Goal: Contribute content: Contribute content

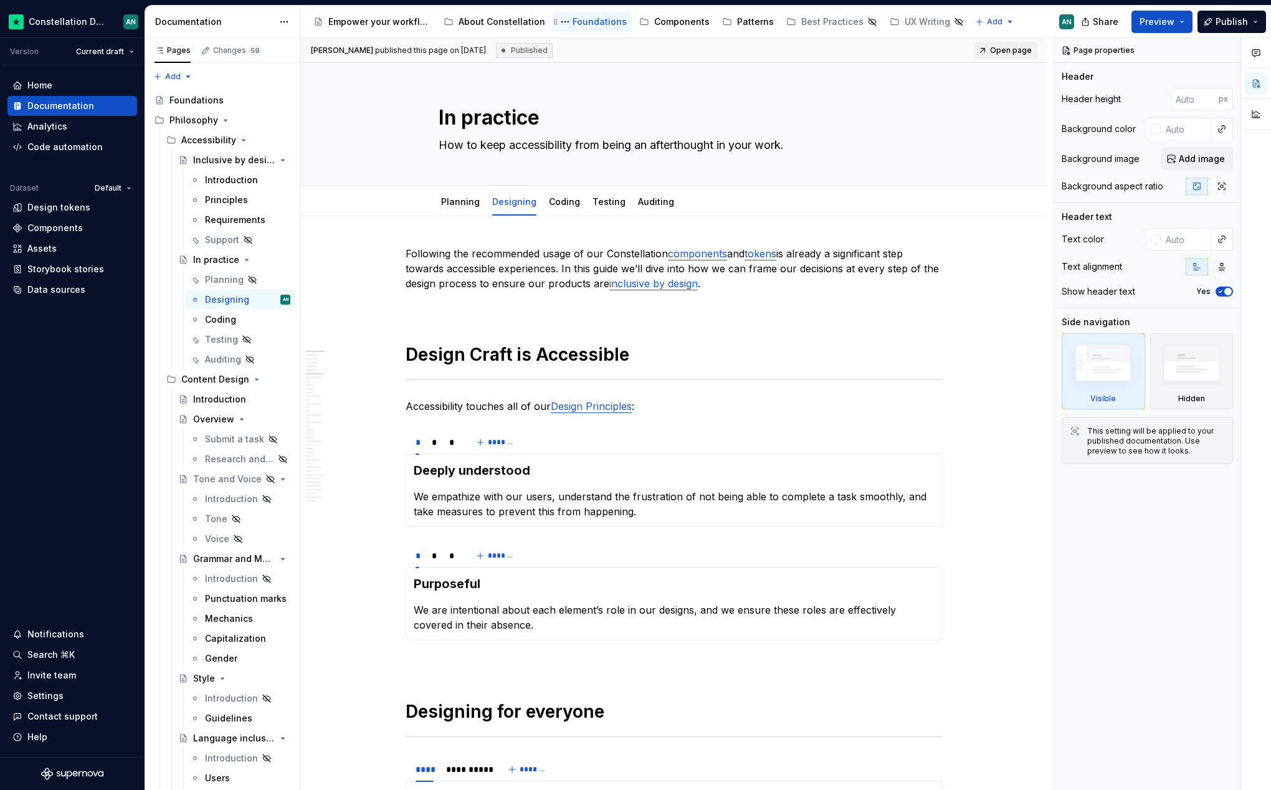
click at [595, 27] on div "Foundations" at bounding box center [599, 22] width 54 height 12
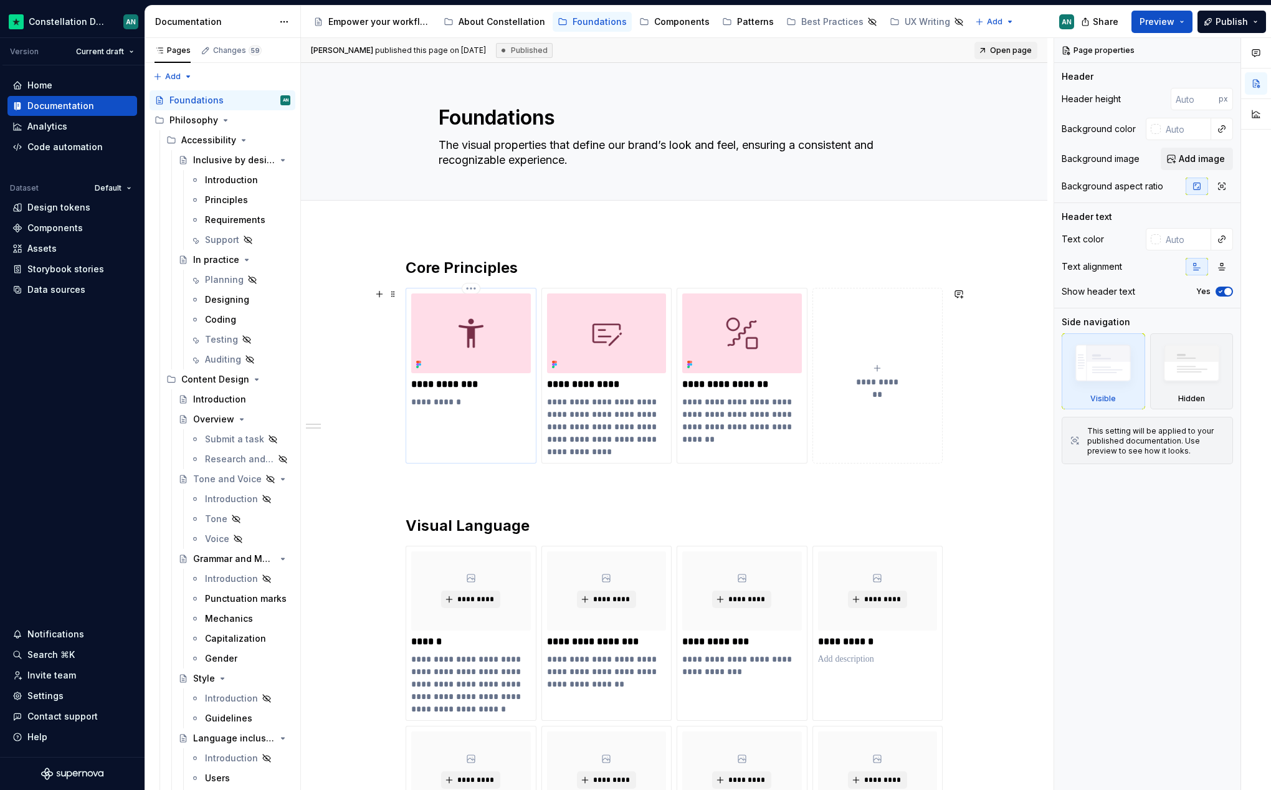
click at [450, 411] on div "**********" at bounding box center [471, 376] width 131 height 176
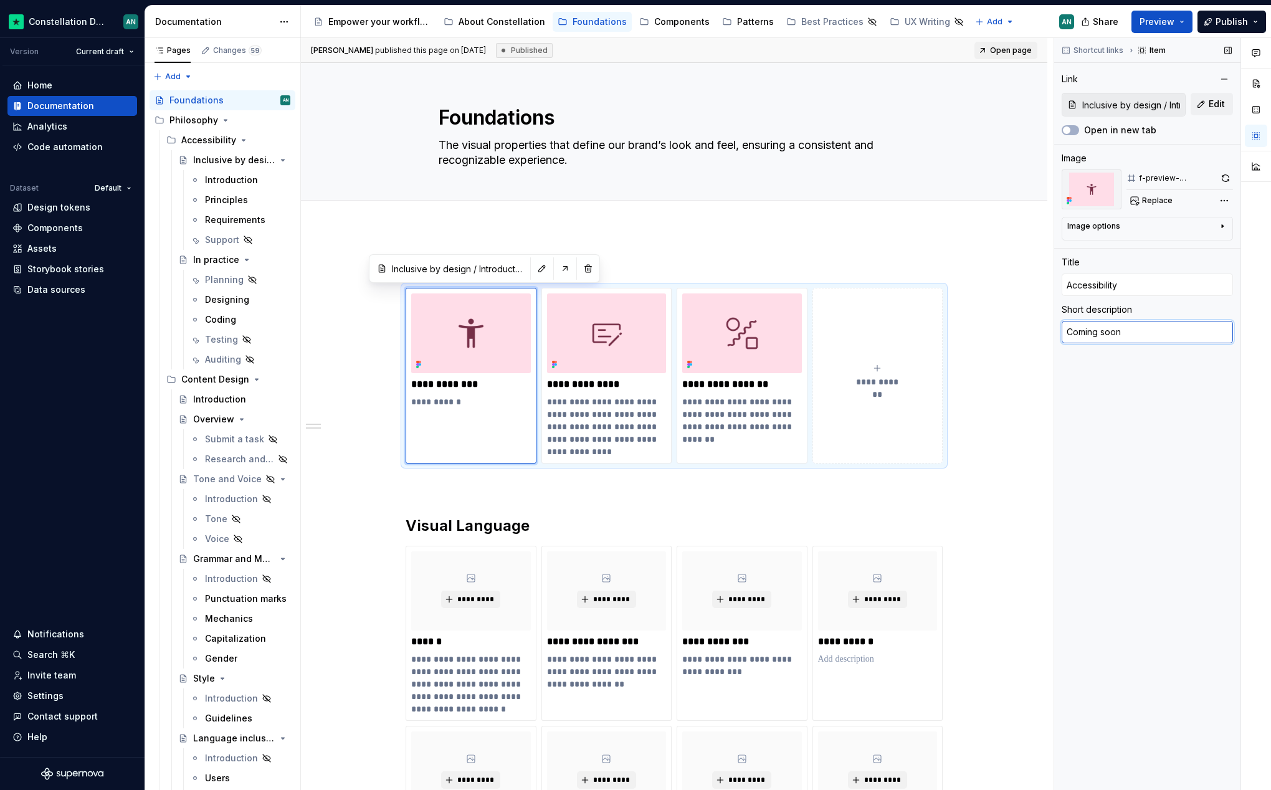
type textarea "*"
drag, startPoint x: 1137, startPoint y: 331, endPoint x: 1116, endPoint y: 331, distance: 20.6
click at [1116, 331] on textarea "Coming soon" at bounding box center [1147, 332] width 171 height 22
click at [1149, 335] on textarea "Coming soon" at bounding box center [1147, 332] width 171 height 22
drag, startPoint x: 1151, startPoint y: 330, endPoint x: 952, endPoint y: 308, distance: 199.2
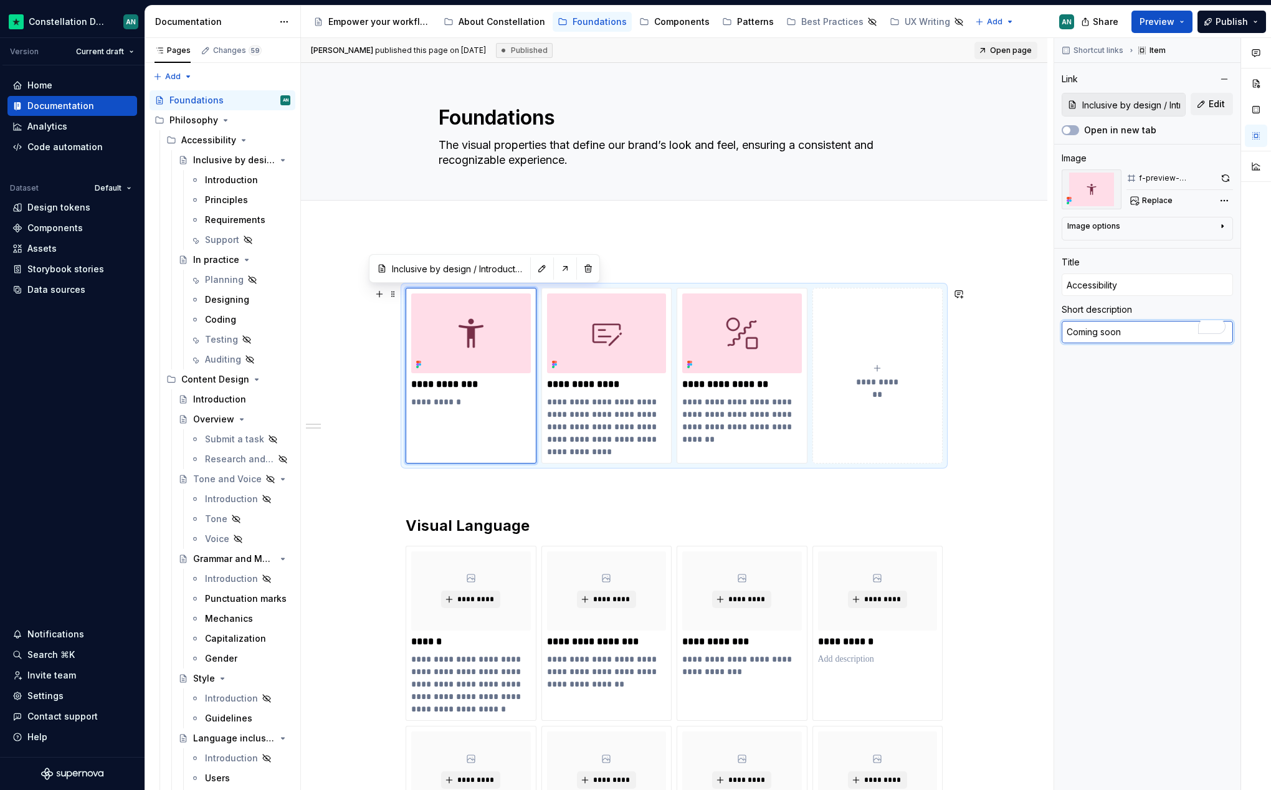
click at [952, 308] on div "**********" at bounding box center [786, 414] width 970 height 753
type textarea "H"
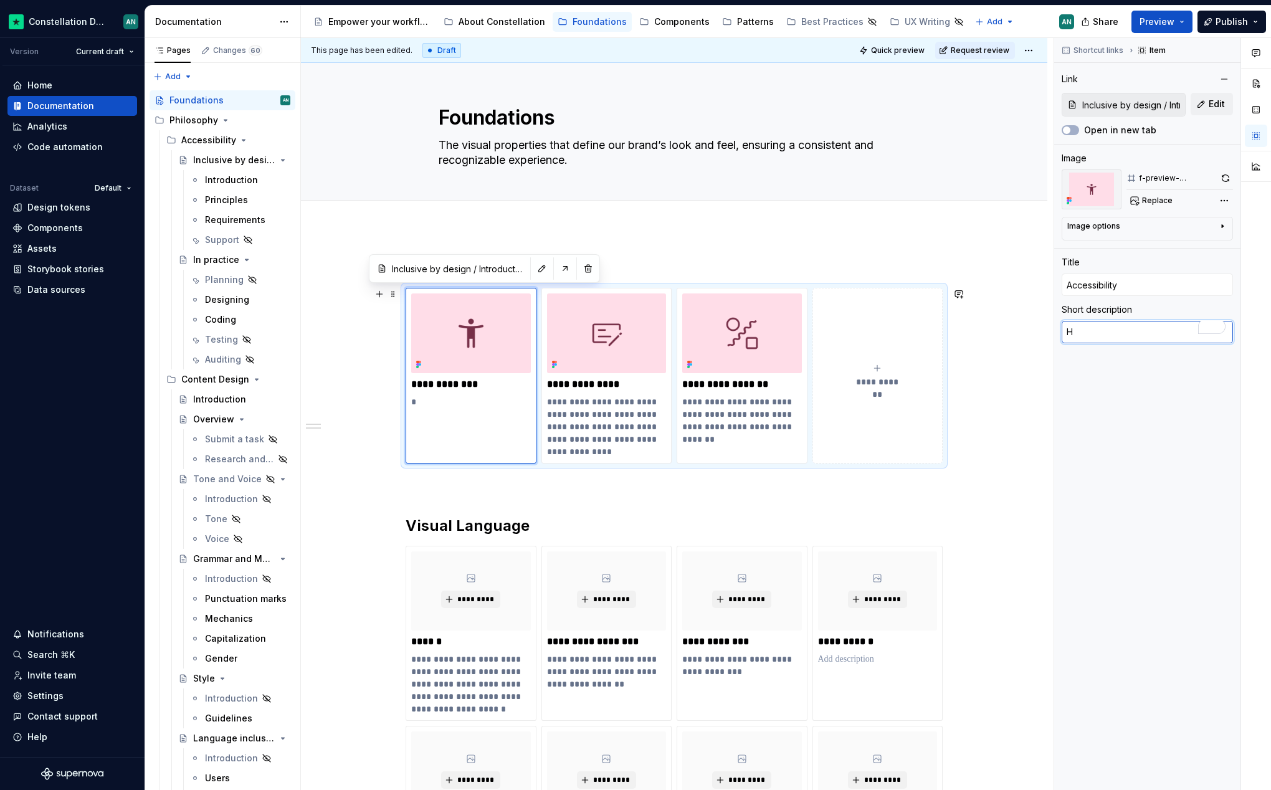
type textarea "*"
type textarea "Ho"
type textarea "*"
type textarea "How"
type textarea "*"
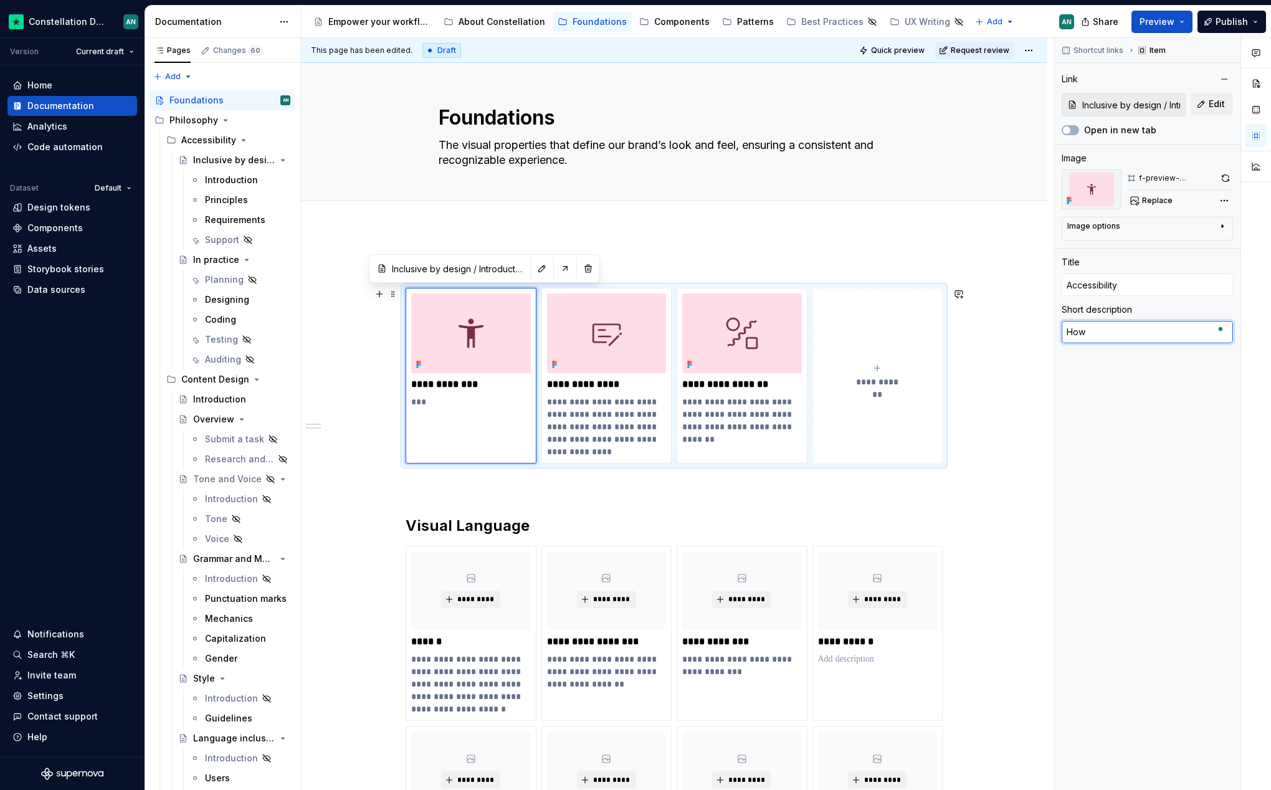
type textarea "How"
type textarea "*"
type textarea "How to"
type textarea "*"
type textarea "How to"
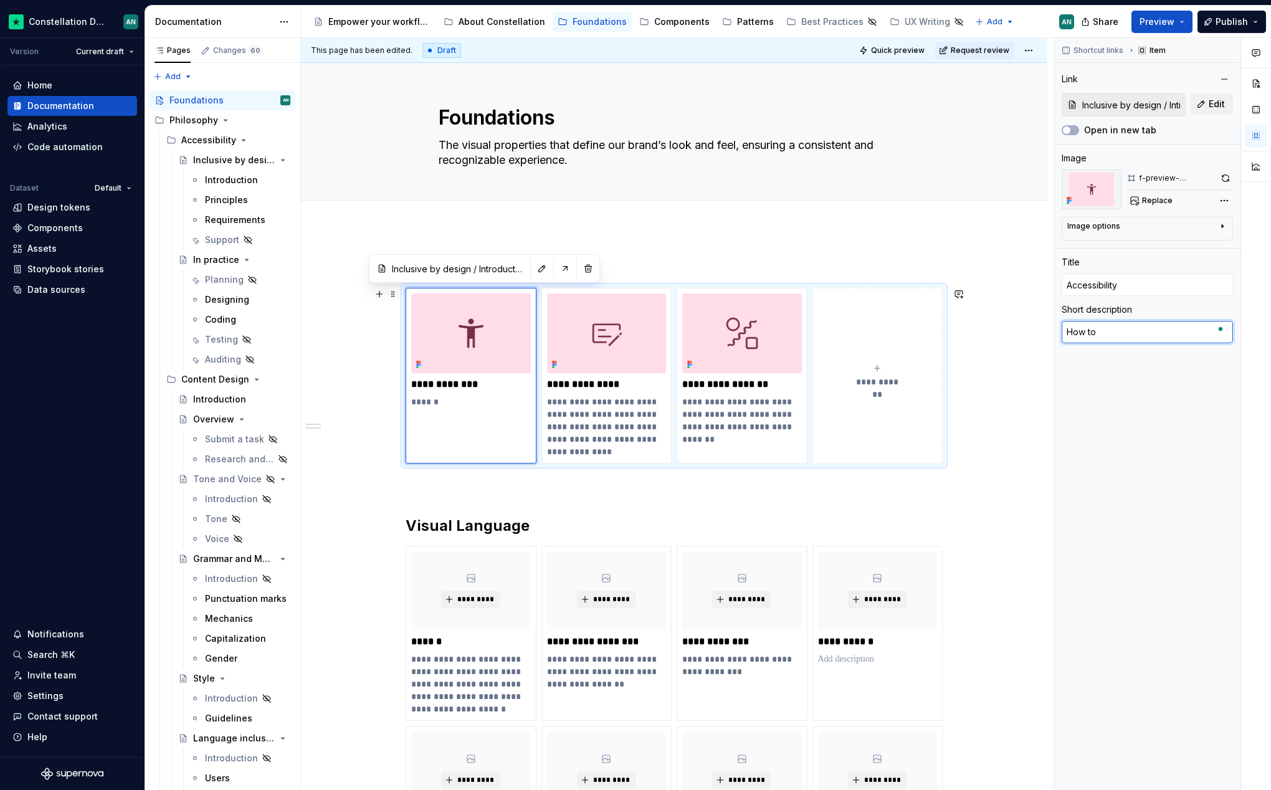
type textarea "*"
type textarea "How to br"
type textarea "*"
type textarea "How to bri"
type textarea "*"
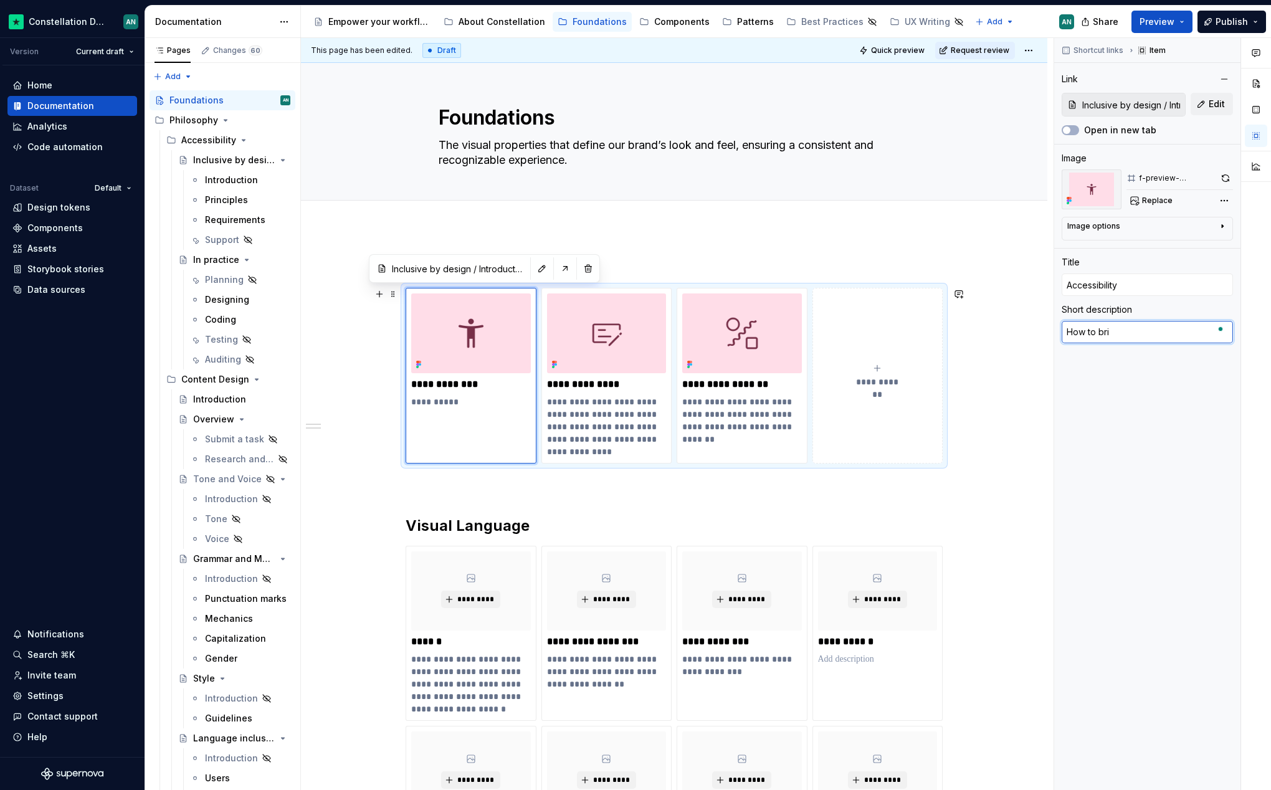
type textarea "How to brin"
type textarea "*"
type textarea "How to bring"
type textarea "*"
type textarea "How to bring A"
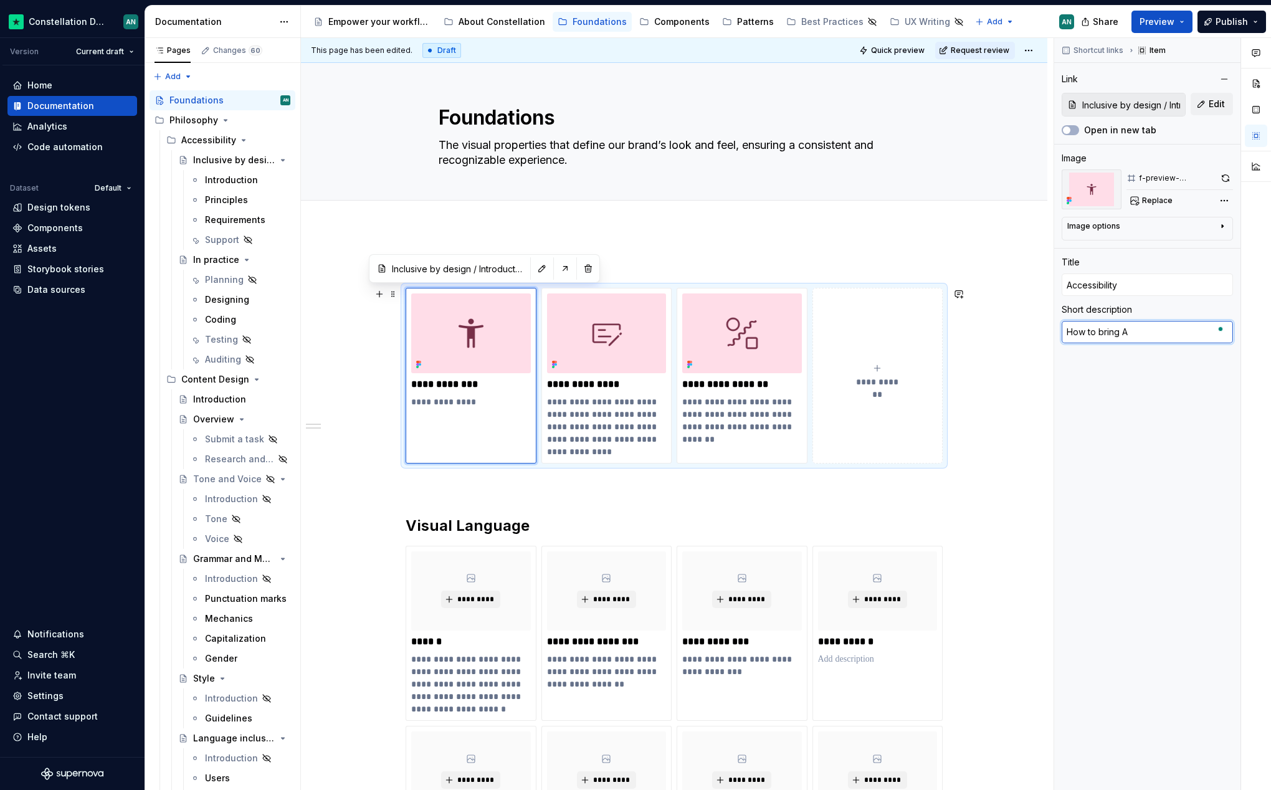
type textarea "*"
type textarea "How to bring Acc"
type textarea "*"
type textarea "How to bring Acce"
type textarea "*"
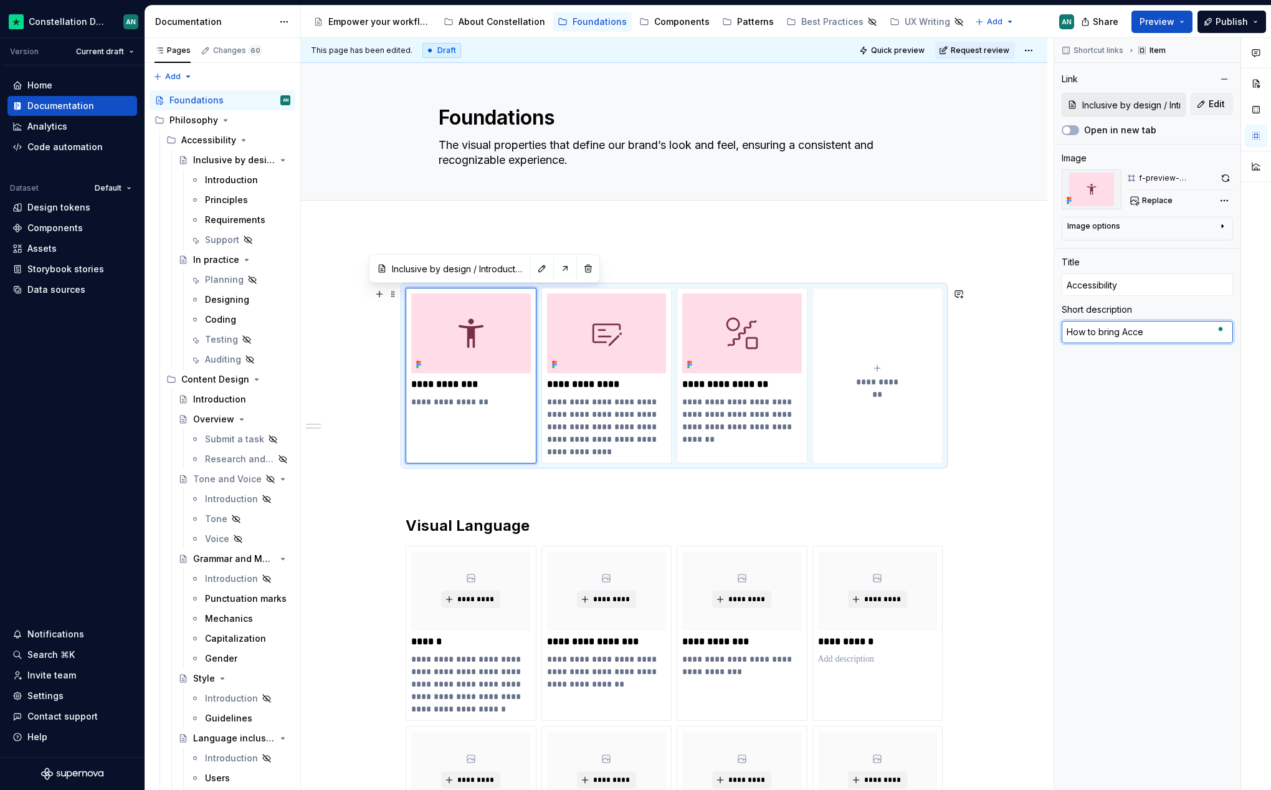
type textarea "How to bring Acces"
type textarea "*"
type textarea "How to bring Access"
type textarea "*"
type textarea "How to bring Accessi"
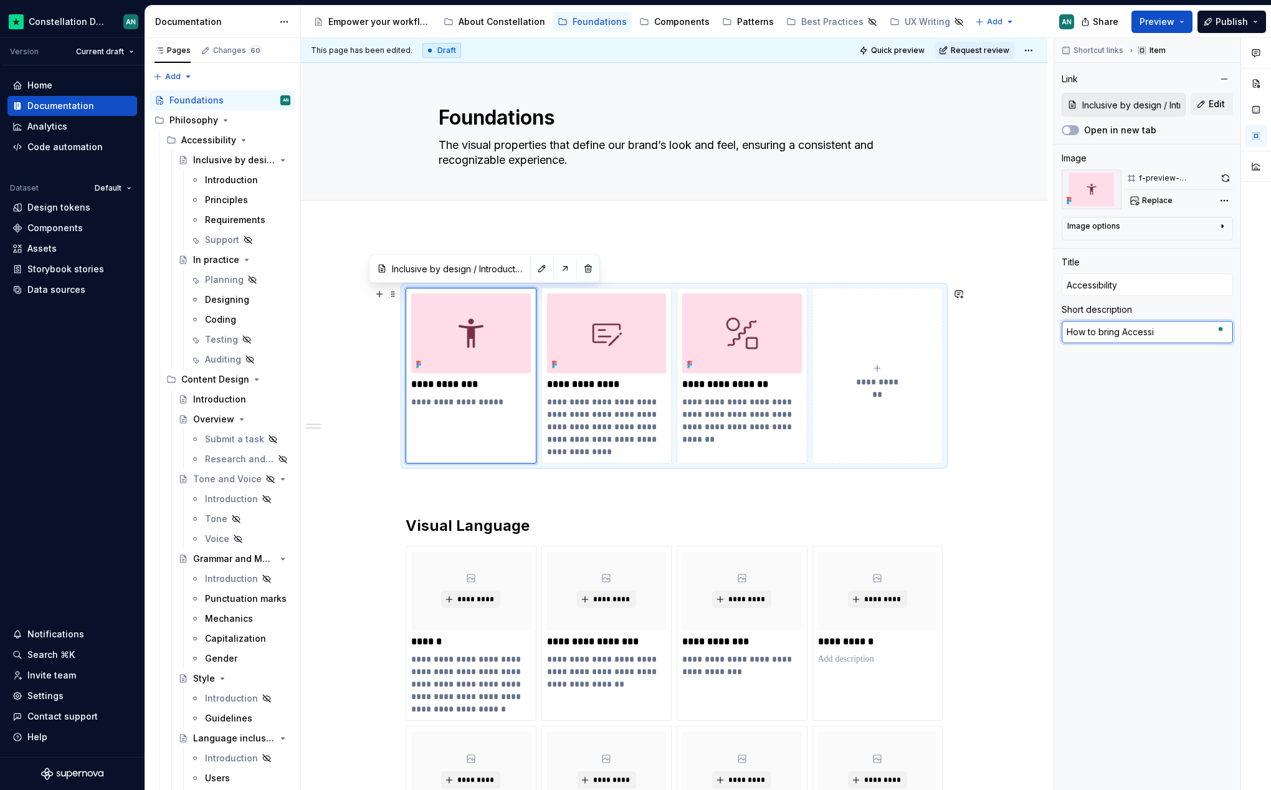
type textarea "*"
type textarea "How to bring Accessib"
type textarea "*"
type textarea "How to bring Accessibi"
type textarea "*"
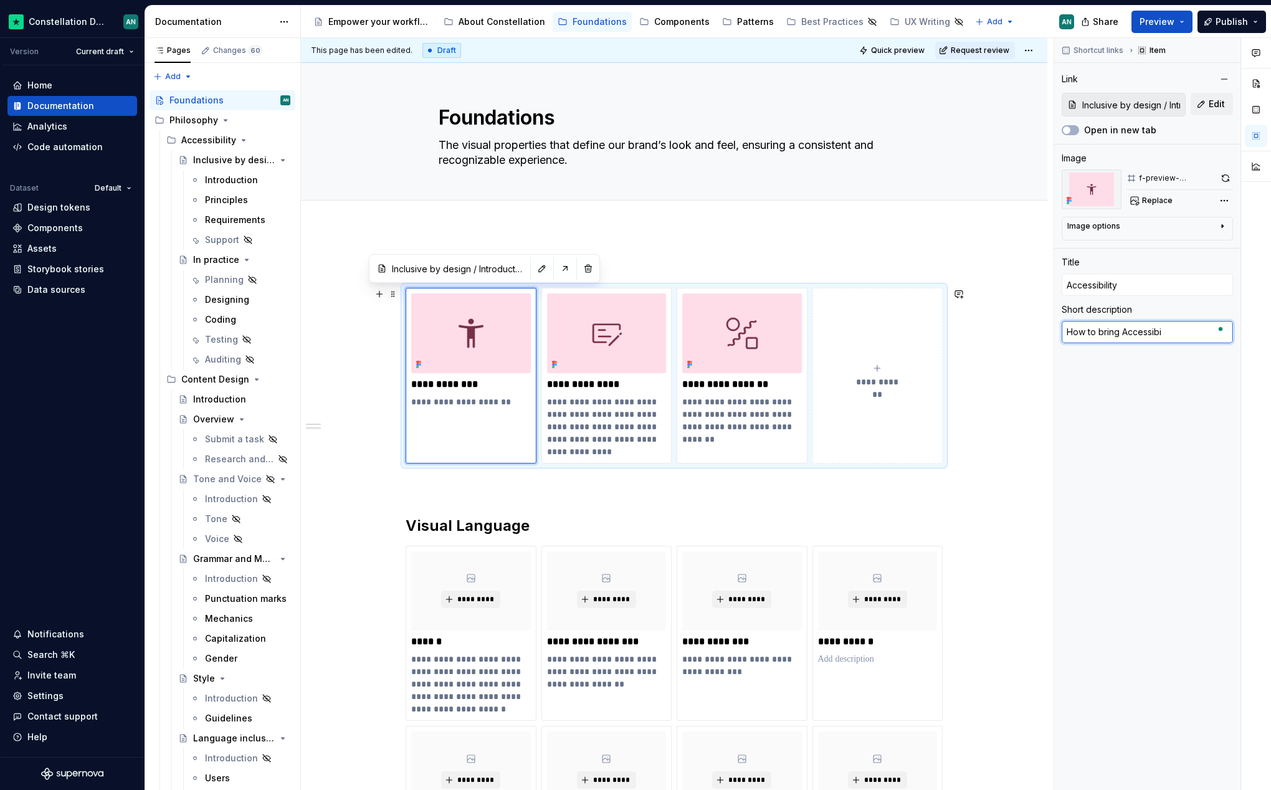
type textarea "How to bring Accessibil"
type textarea "*"
type textarea "How to bring Accessibili"
type textarea "*"
type textarea "How to bring Accessibilit"
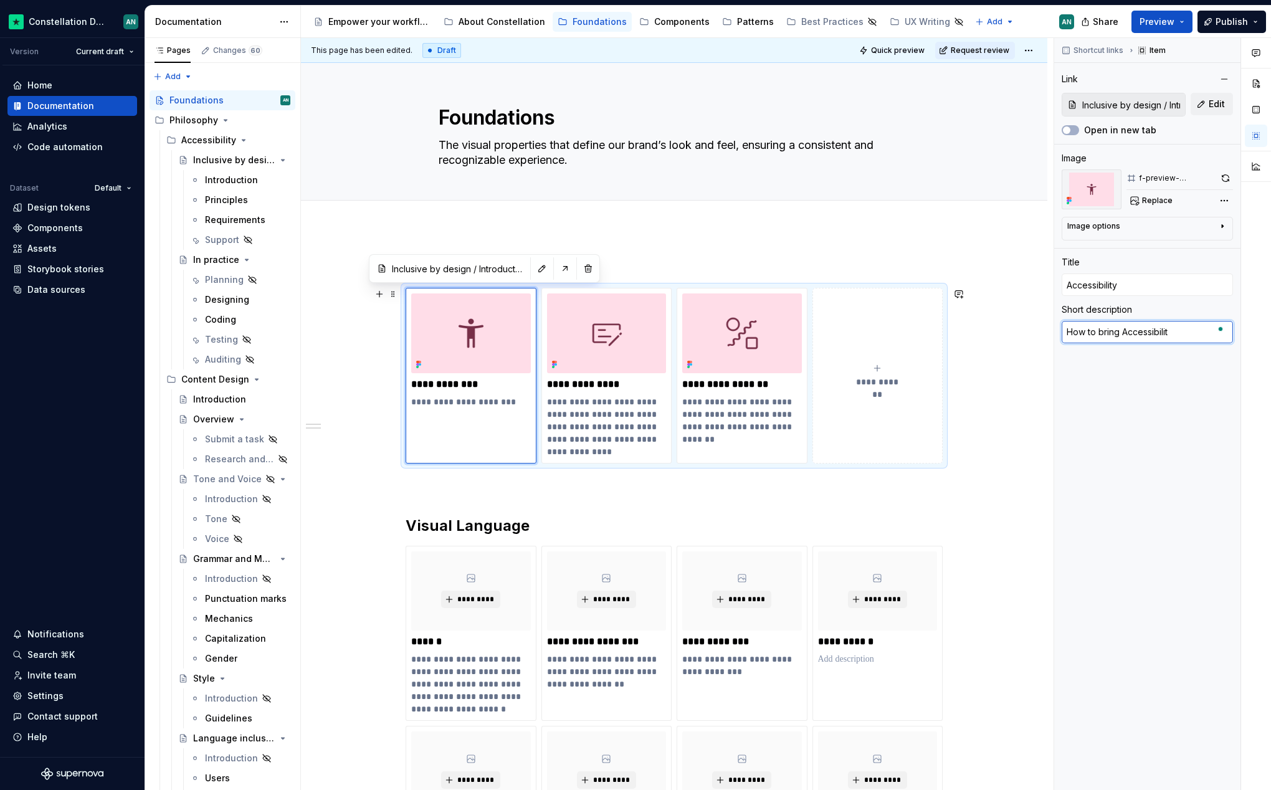
type textarea "*"
type textarea "How to bring Accessibility"
type textarea "*"
type textarea "How to bring Accessibility tr"
type textarea "*"
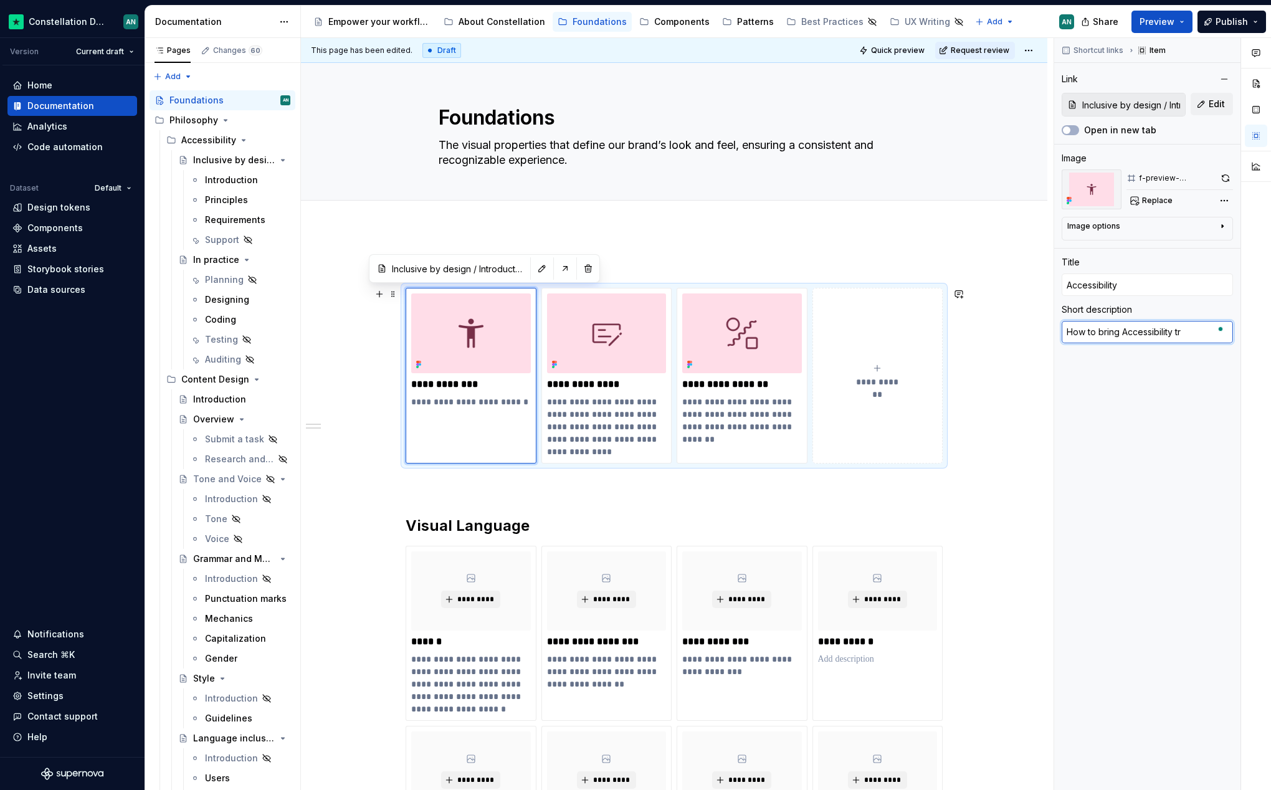
type textarea "How to bring Accessibility tro"
type textarea "*"
type textarea "How to bring Accessibility tr"
type textarea "*"
type textarea "How to bring Accessibility t"
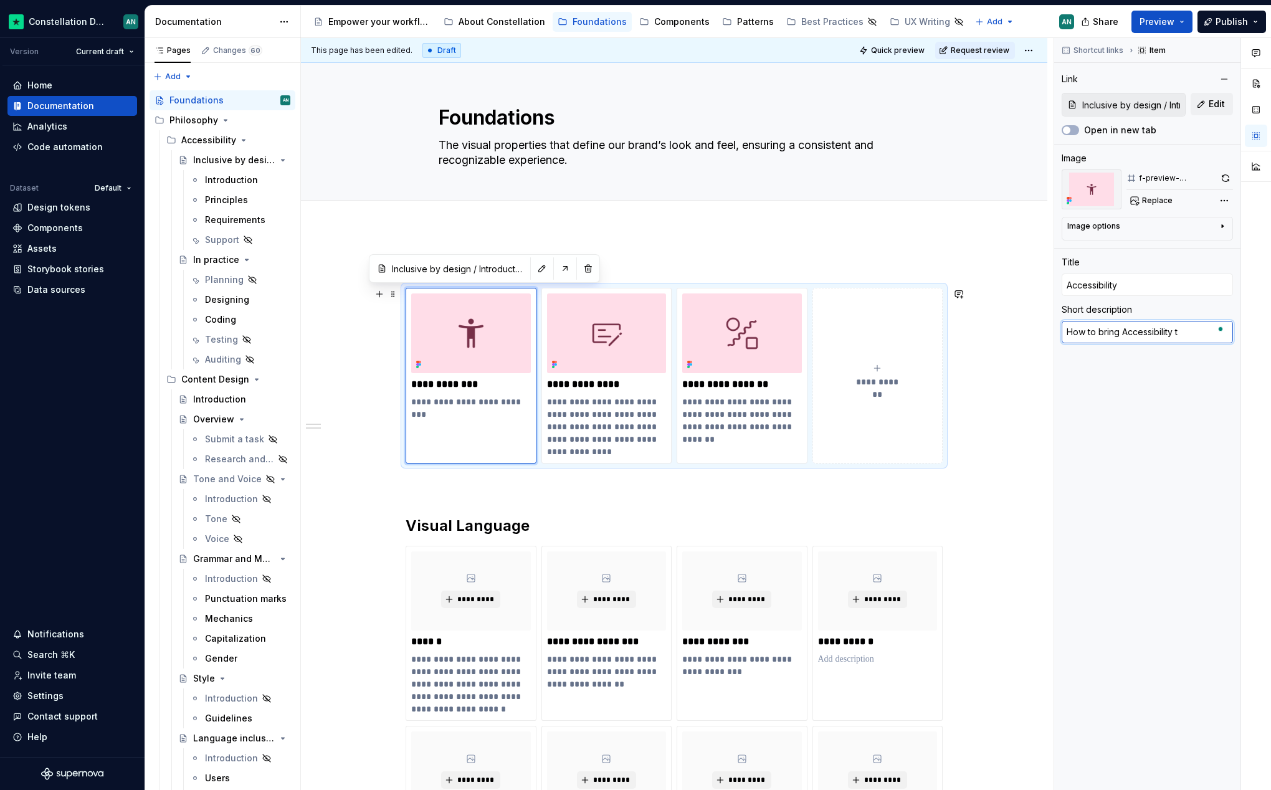
type textarea "*"
type textarea "How to bring Accessibility to"
type textarea "*"
type textarea "How to bring Accessibility to"
click at [208, 179] on div "Introduction" at bounding box center [229, 180] width 48 height 12
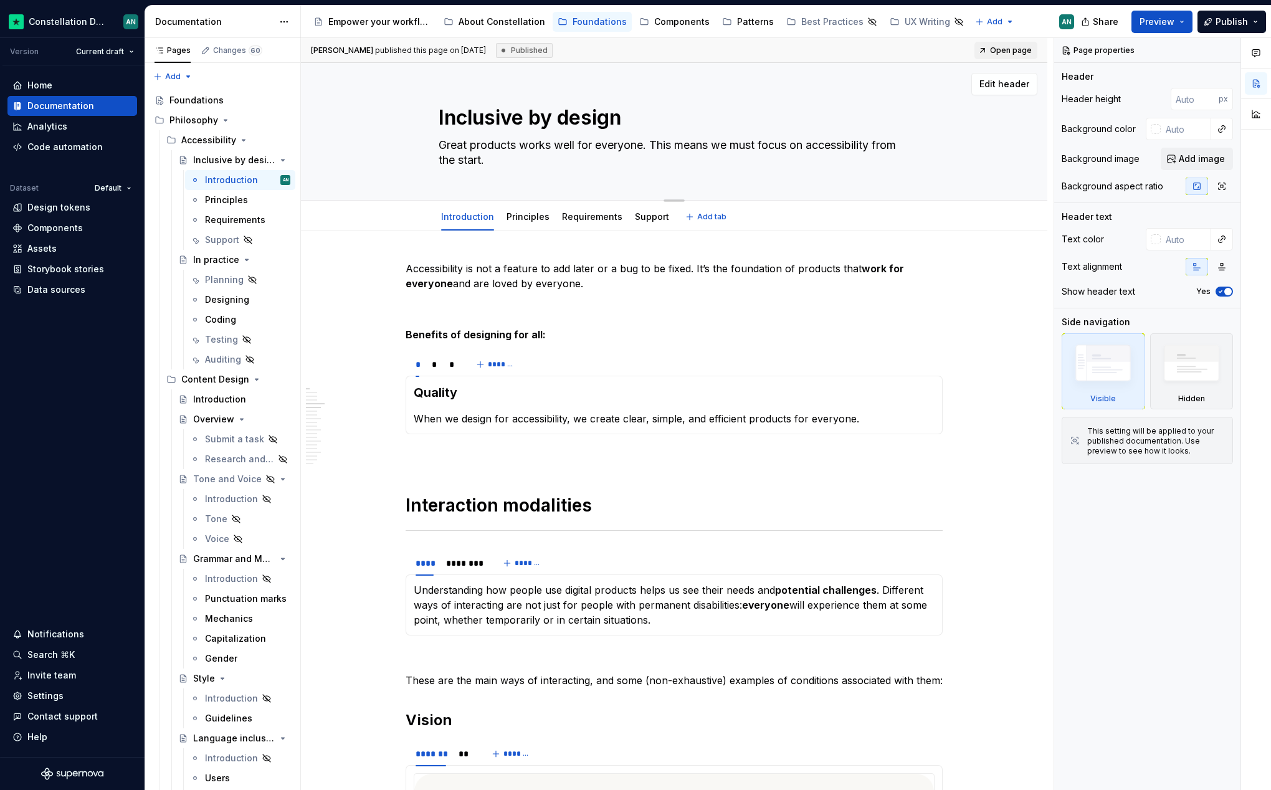
drag, startPoint x: 504, startPoint y: 155, endPoint x: 414, endPoint y: 131, distance: 93.4
click at [414, 131] on div "Inclusive by design Great products works well for everyone. This means we must …" at bounding box center [674, 131] width 647 height 137
click at [196, 98] on div "Foundations" at bounding box center [196, 100] width 54 height 12
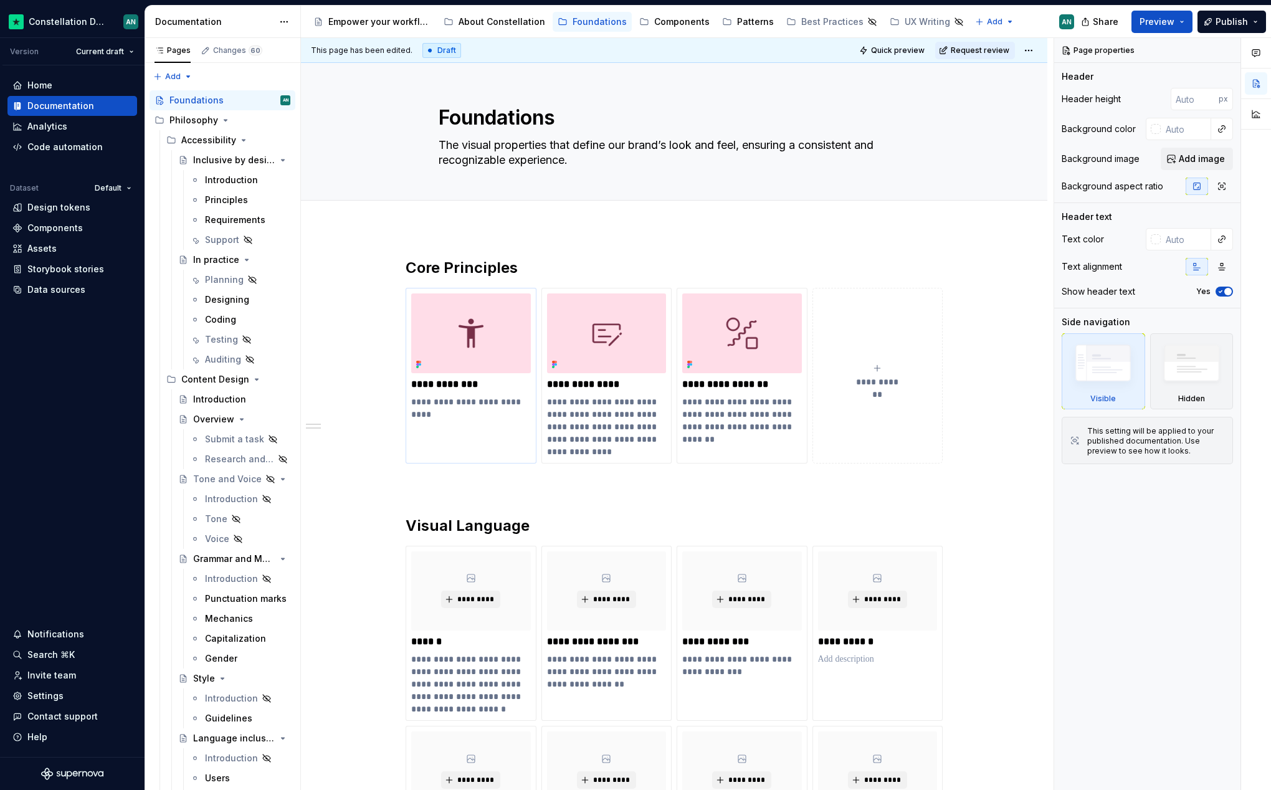
click at [476, 401] on p "**********" at bounding box center [471, 402] width 120 height 12
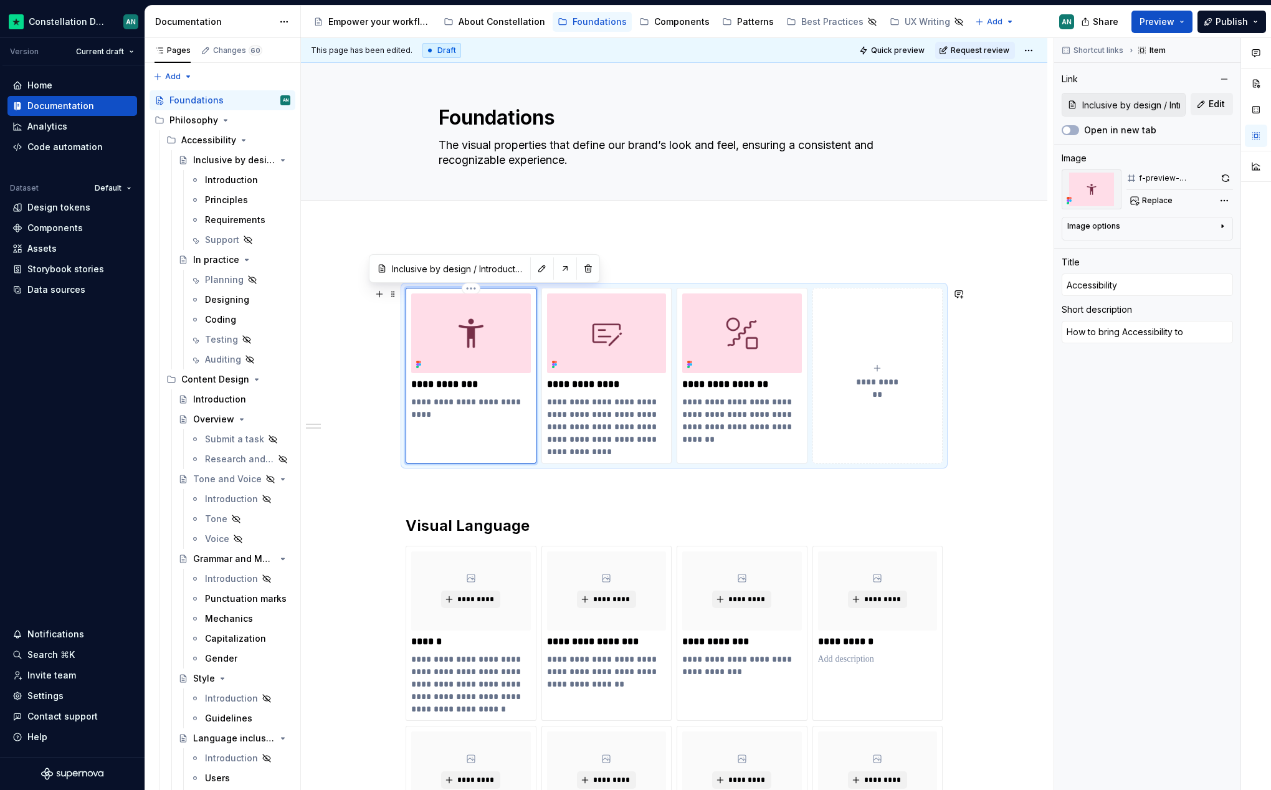
click at [476, 401] on p "**********" at bounding box center [471, 402] width 120 height 12
click at [472, 402] on p "**********" at bounding box center [471, 402] width 120 height 12
type textarea "*"
type textarea "Great products works well for everyone. This means we must focus on accessibili…"
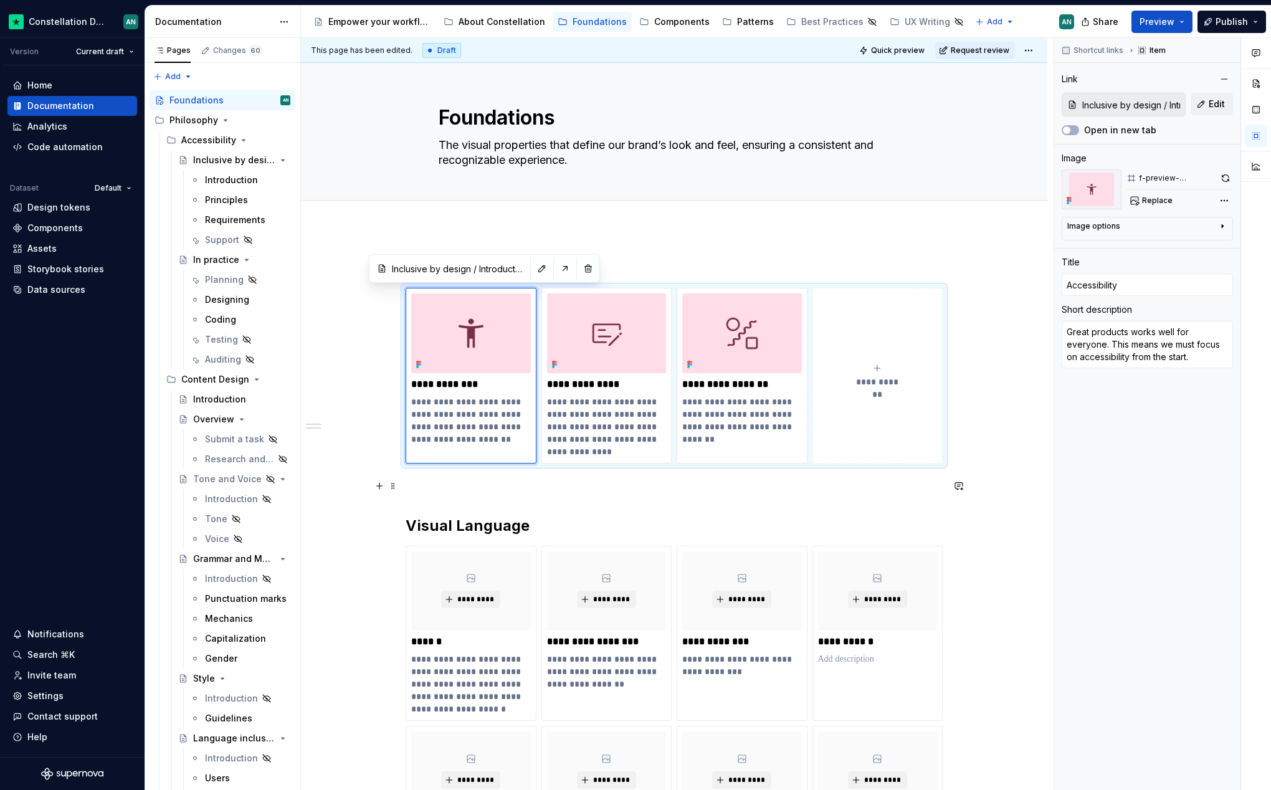
click at [450, 478] on p at bounding box center [674, 485] width 537 height 15
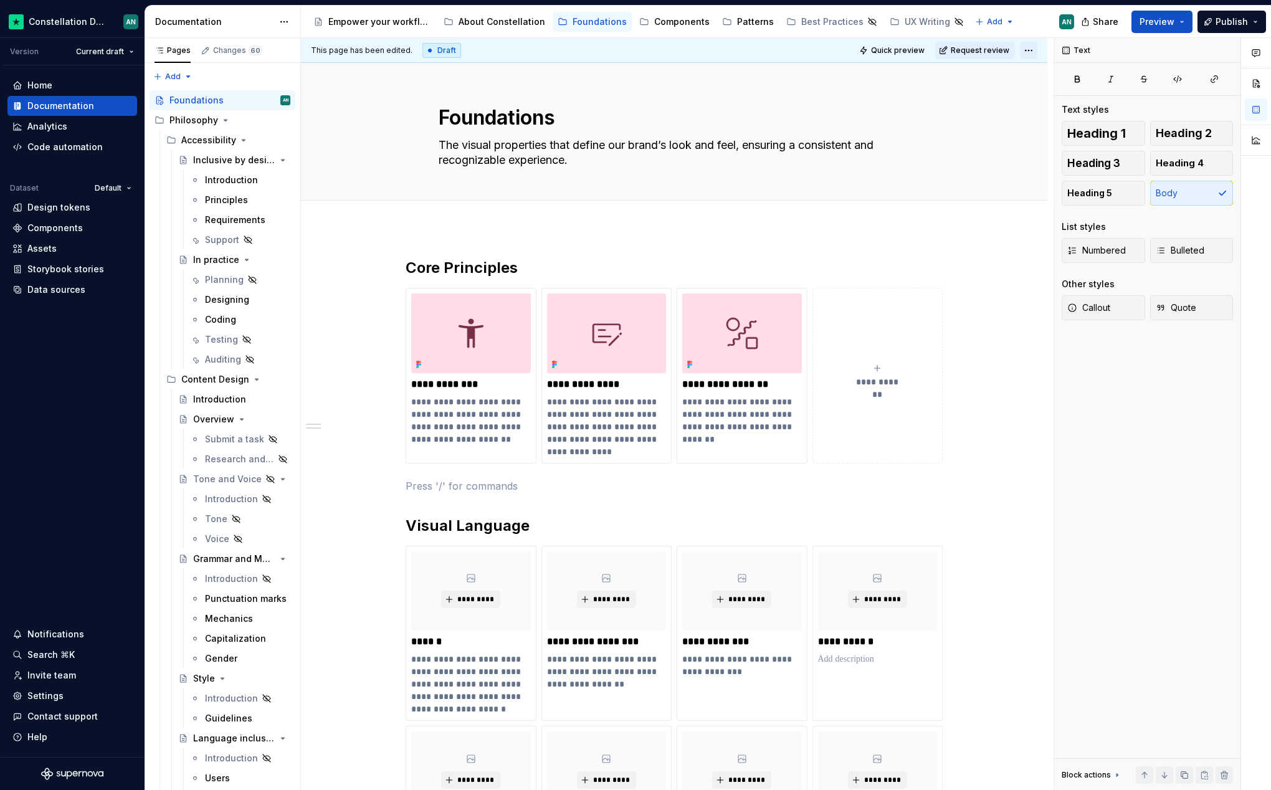
click at [1022, 47] on html "Constellation Design System AN Version Current draft Home Documentation Analyti…" at bounding box center [635, 395] width 1271 height 790
click at [1172, 136] on div "Ready for publish" at bounding box center [1209, 137] width 87 height 12
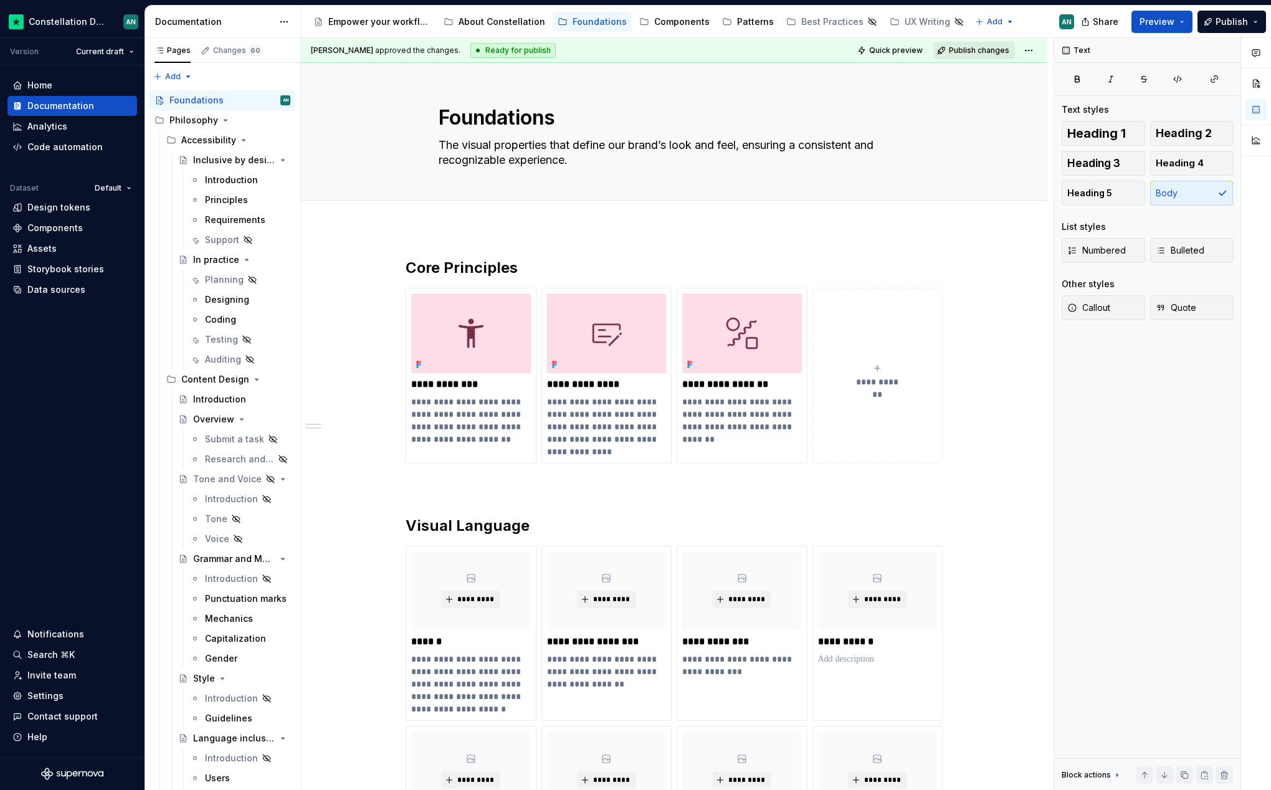
click at [971, 49] on span "Publish changes" at bounding box center [979, 50] width 60 height 10
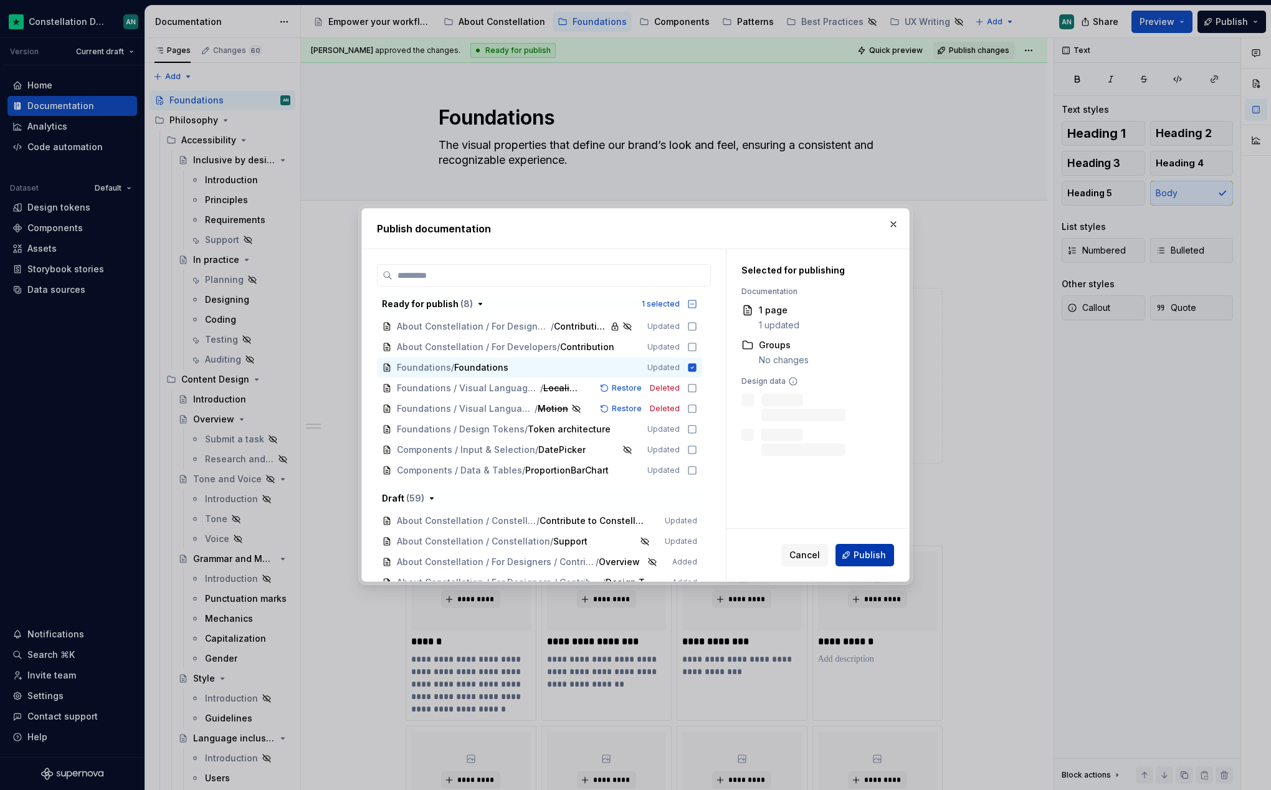
click at [872, 545] on button "Publish" at bounding box center [864, 555] width 59 height 22
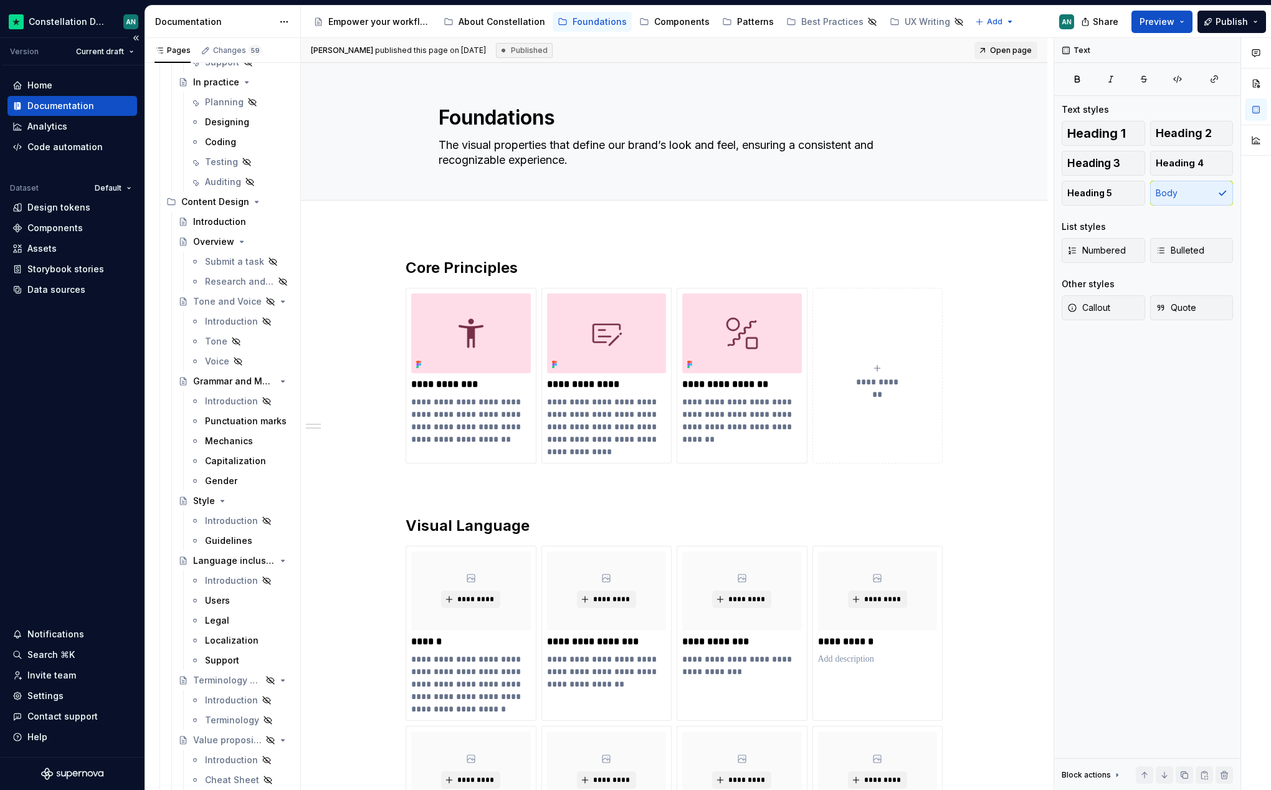
scroll to position [314, 0]
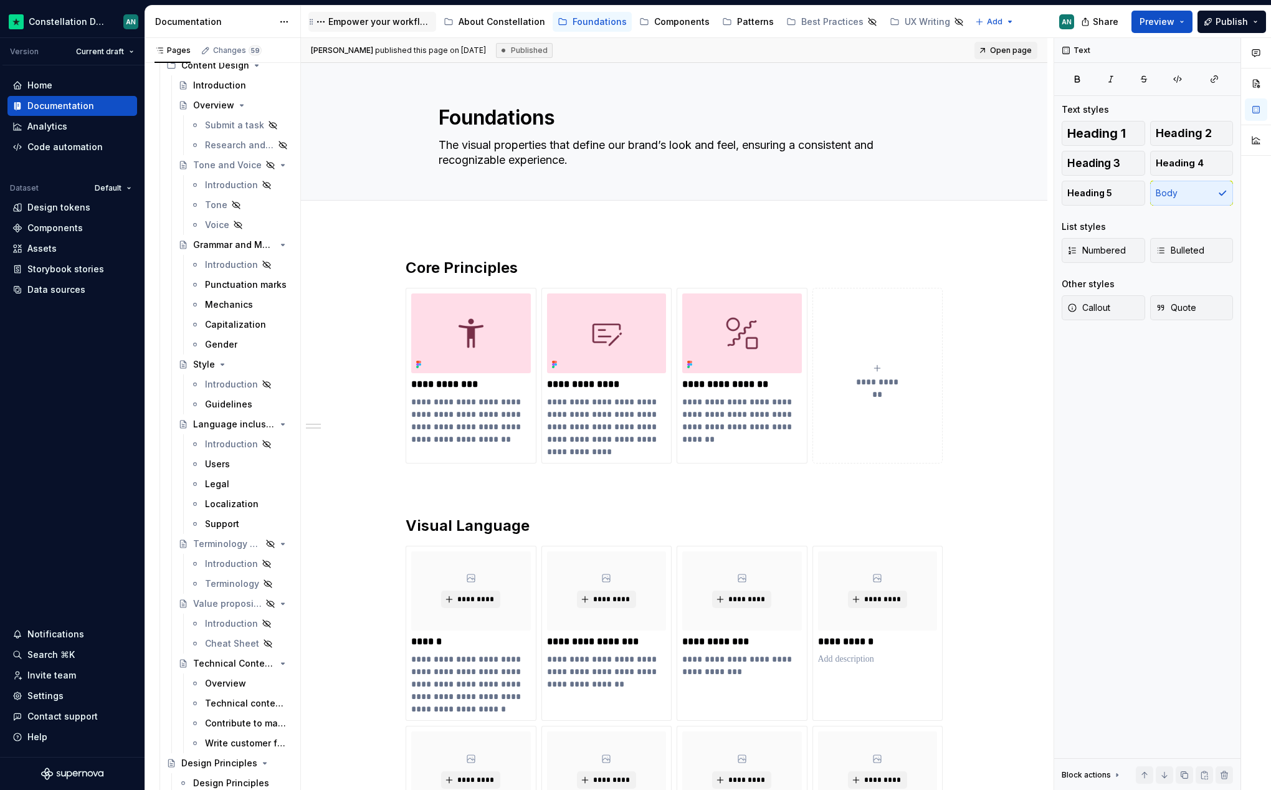
click at [353, 26] on div "Empower your workflow. Build incredible experiences." at bounding box center [379, 22] width 103 height 12
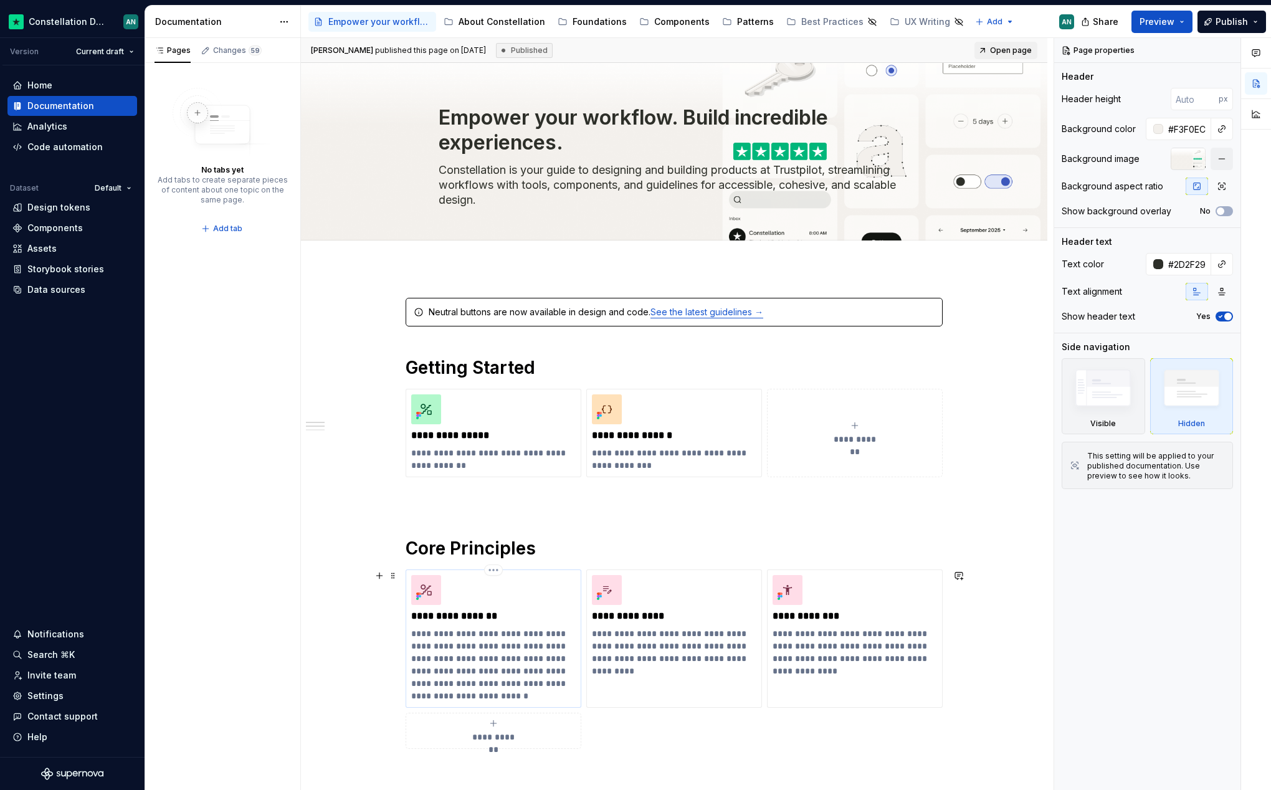
click at [480, 688] on p "**********" at bounding box center [493, 664] width 164 height 75
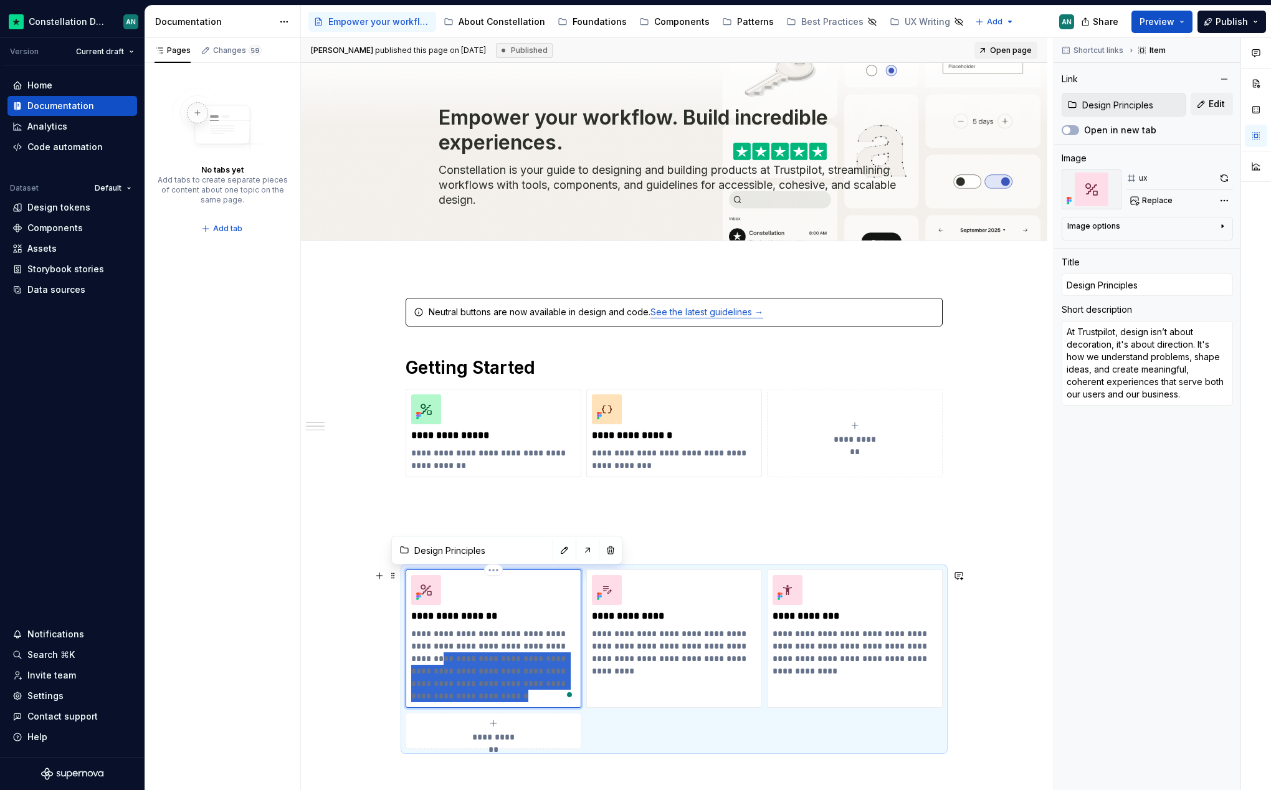
drag, startPoint x: 503, startPoint y: 691, endPoint x: 406, endPoint y: 664, distance: 100.8
click at [406, 664] on div "**********" at bounding box center [494, 638] width 176 height 138
click at [831, 663] on p "**********" at bounding box center [854, 652] width 164 height 50
type textarea "*"
type input "Accessibility"
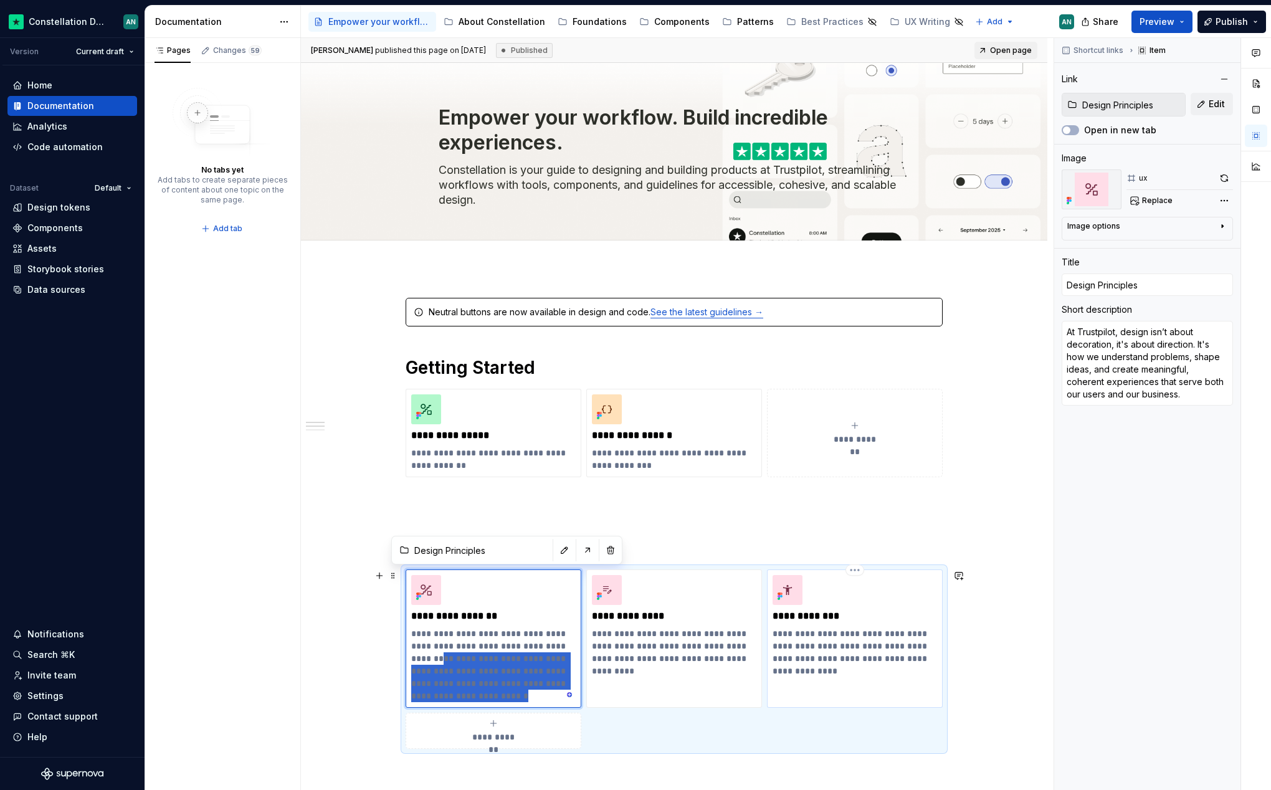
type input "Accessibility"
type textarea "A well-built product will provide the same quality experience to everyone, rega…"
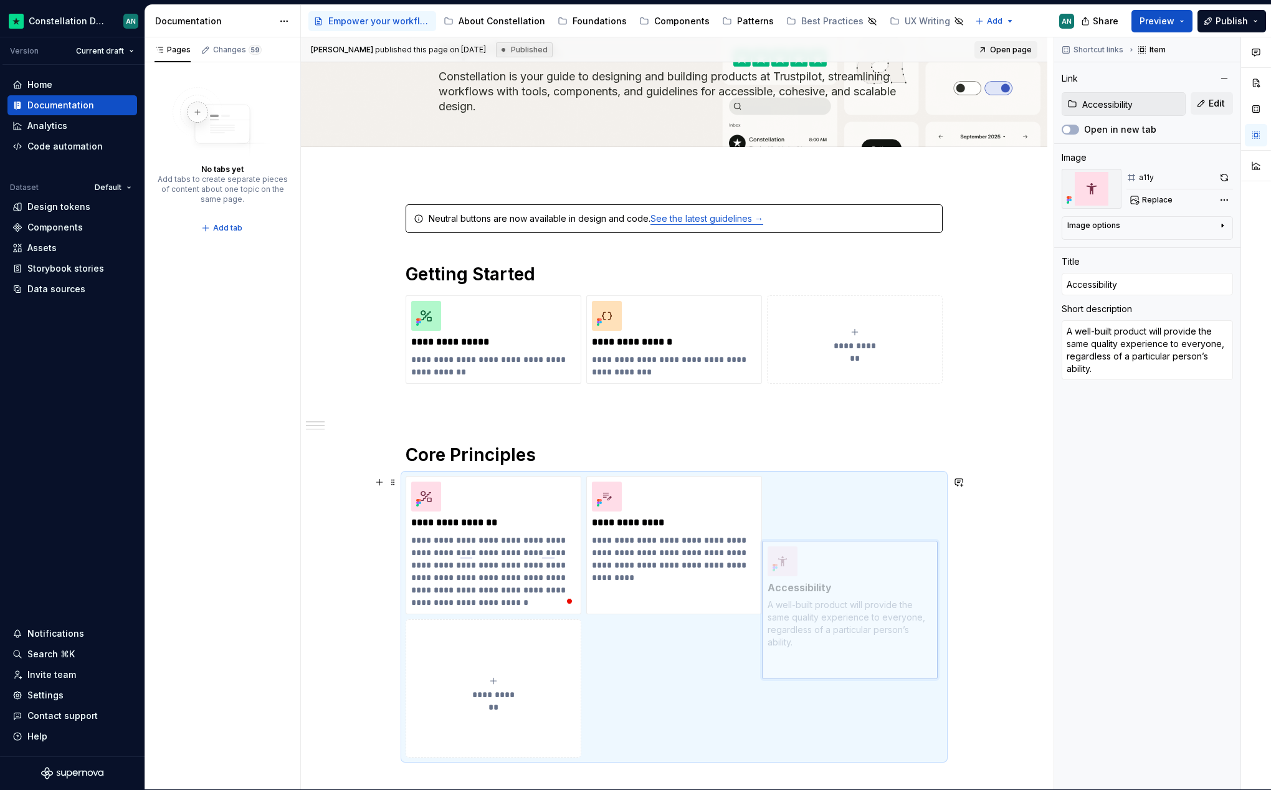
scroll to position [99, 0]
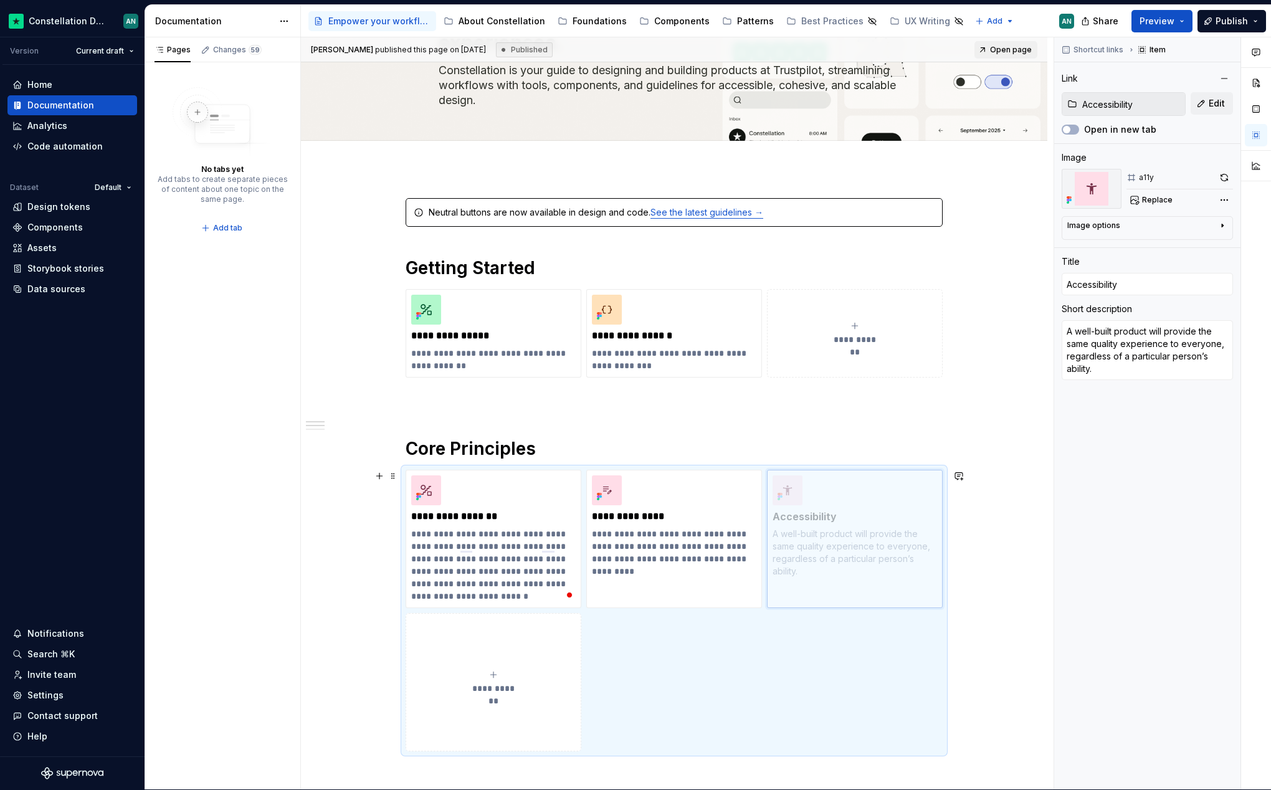
drag, startPoint x: 822, startPoint y: 681, endPoint x: 822, endPoint y: 586, distance: 94.7
click at [822, 586] on body "Constellation Design System AN Version Current draft Home Documentation Analyti…" at bounding box center [635, 394] width 1271 height 790
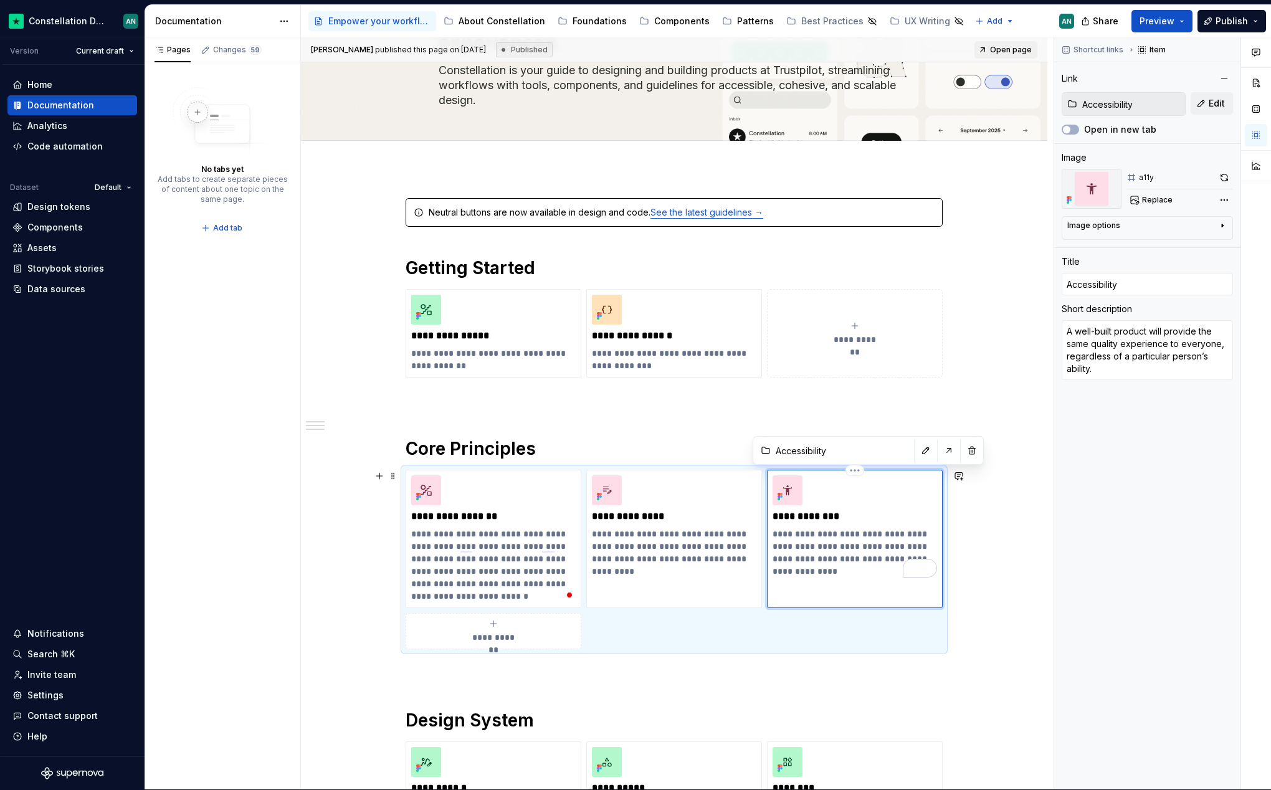
click at [804, 554] on p "**********" at bounding box center [854, 553] width 164 height 50
drag, startPoint x: 801, startPoint y: 568, endPoint x: 771, endPoint y: 534, distance: 45.0
click at [771, 534] on div "**********" at bounding box center [855, 539] width 176 height 138
type textarea "*"
type textarea "Great products works well for everyone. This means we must focus on accessibili…"
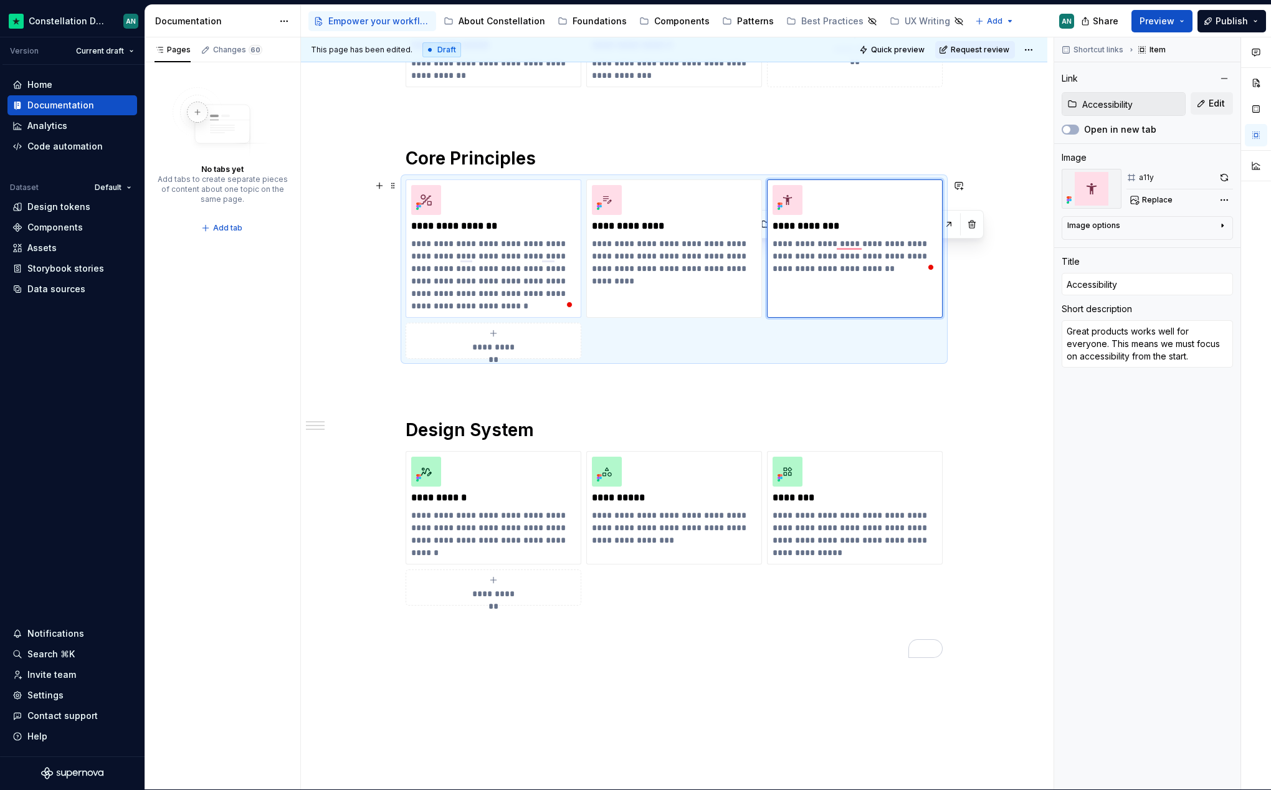
scroll to position [389, 0]
click at [1228, 12] on button "Publish" at bounding box center [1231, 21] width 69 height 22
click at [900, 66] on button "**********" at bounding box center [855, 43] width 176 height 88
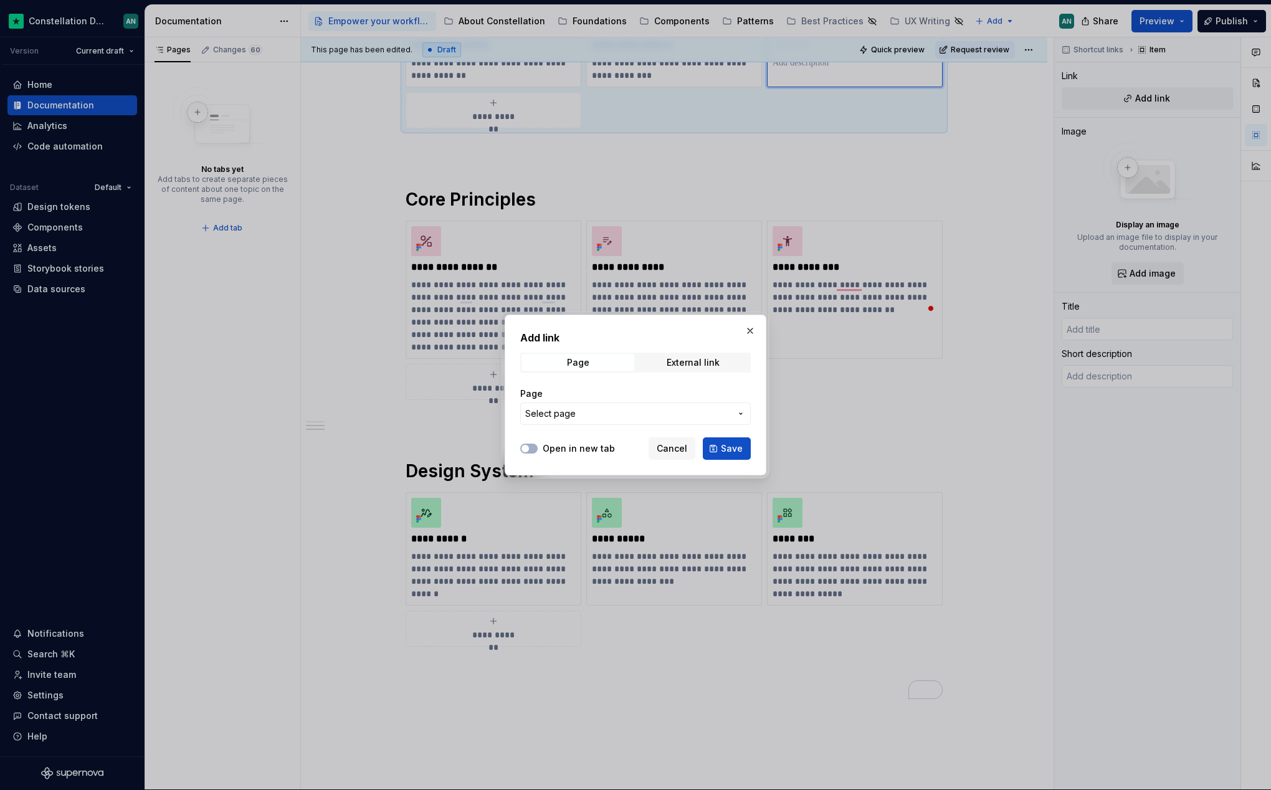
scroll to position [430, 0]
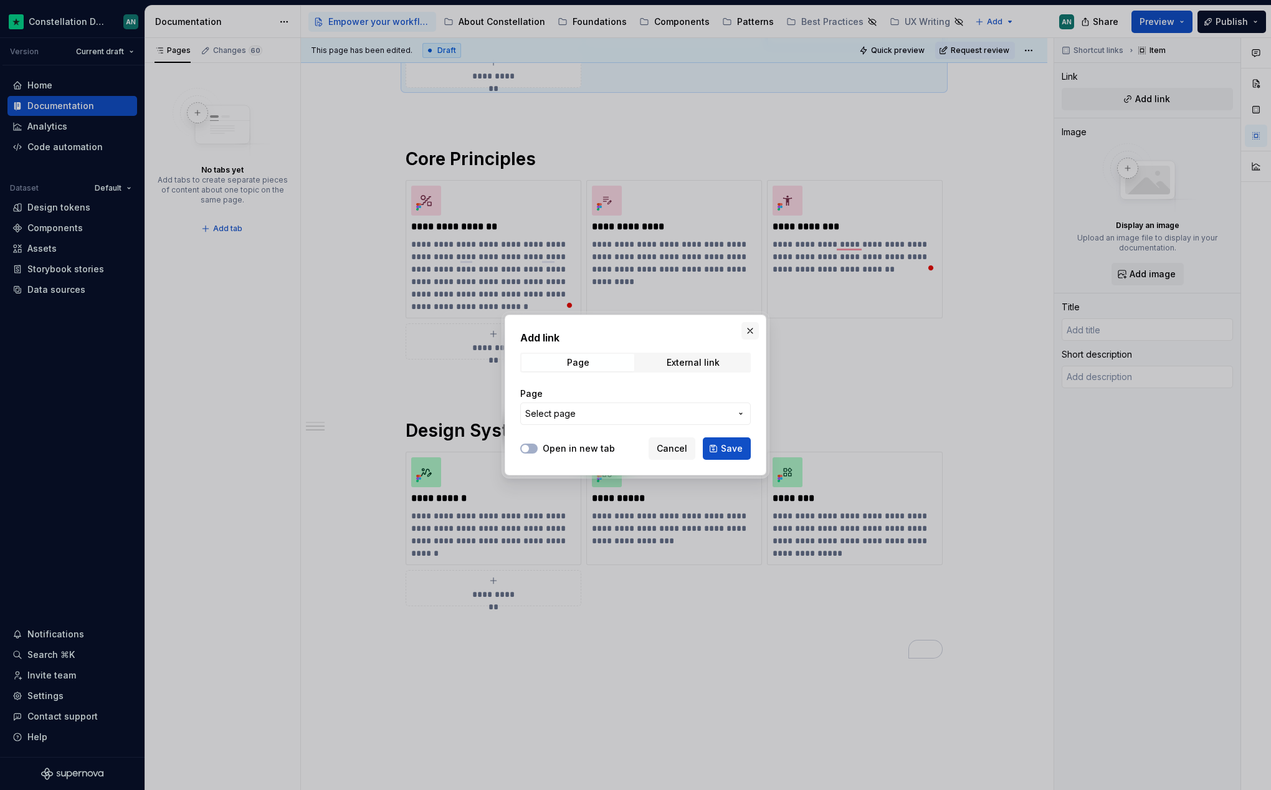
click at [749, 333] on button "button" at bounding box center [749, 330] width 17 height 17
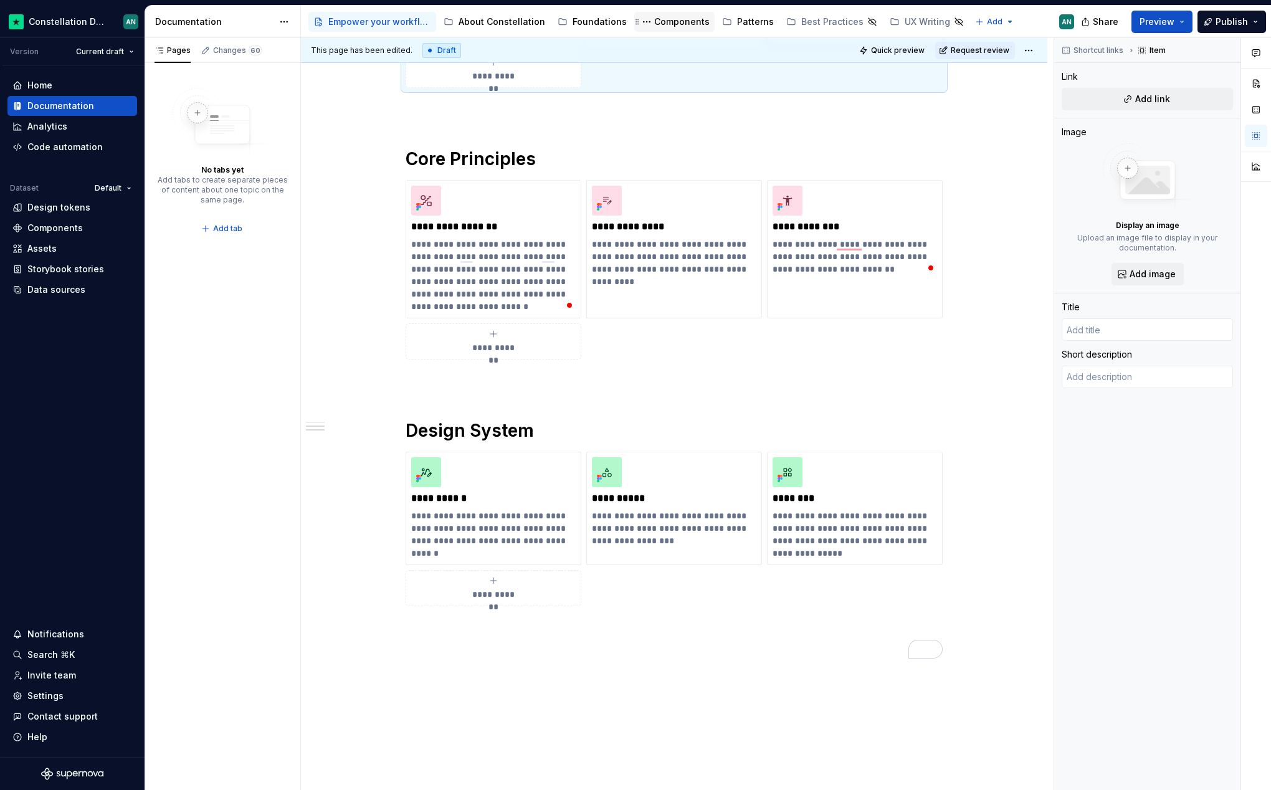
click at [679, 26] on div "Components" at bounding box center [681, 22] width 55 height 12
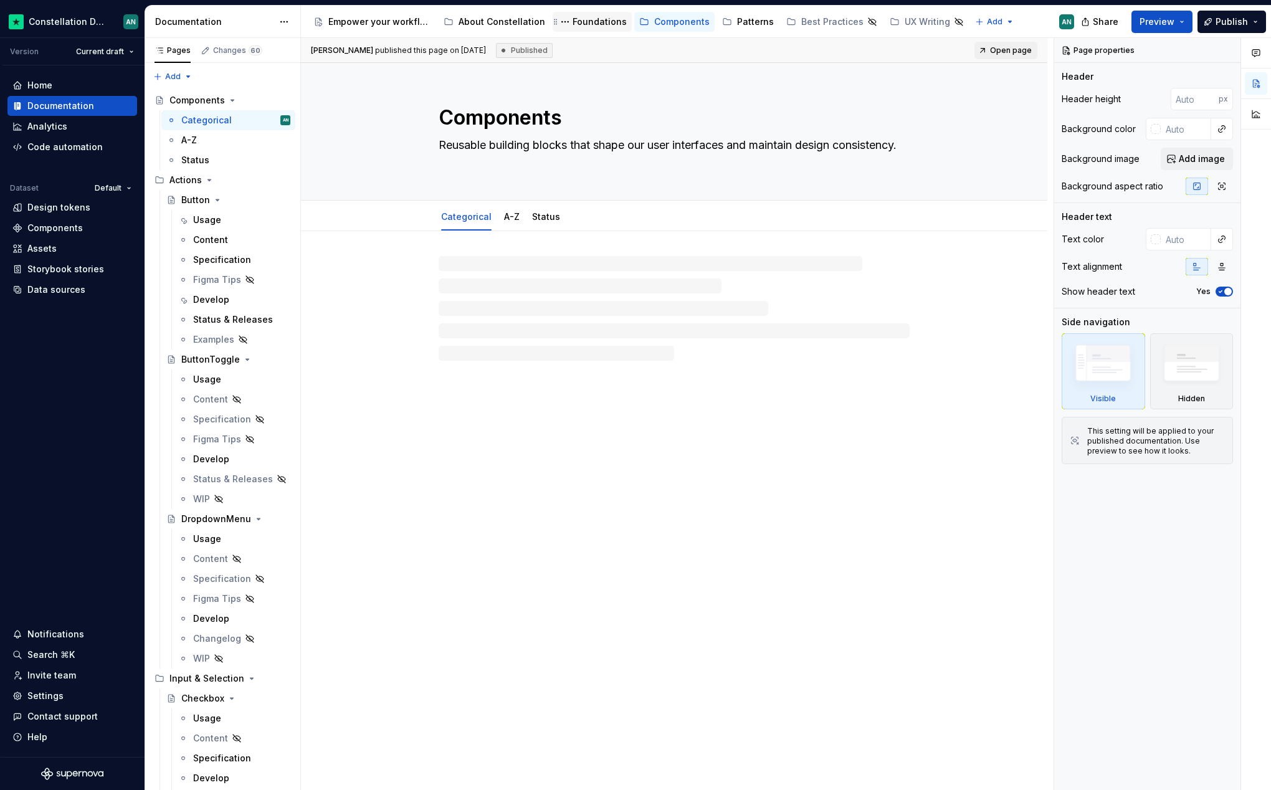
click at [574, 16] on div "Foundations" at bounding box center [599, 22] width 54 height 12
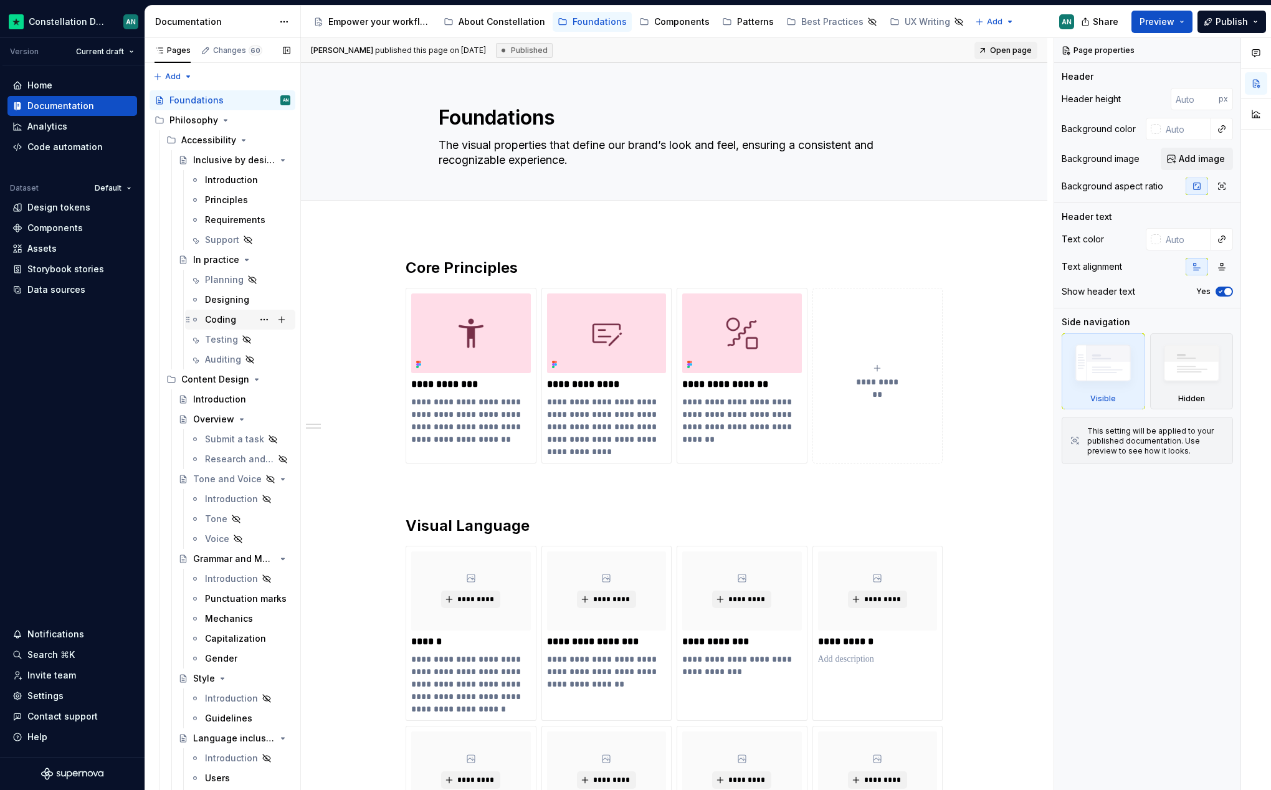
click at [221, 328] on div "Coding" at bounding box center [247, 319] width 85 height 17
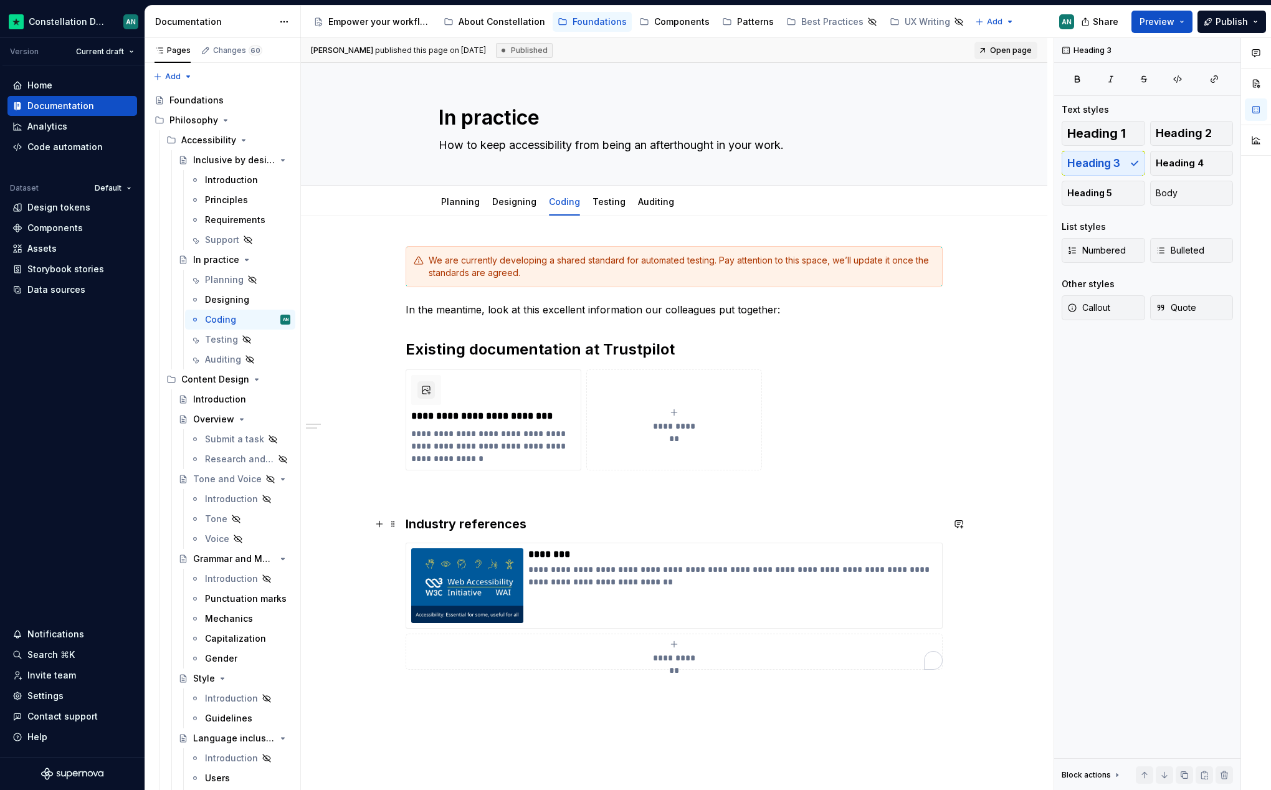
click at [590, 526] on h3 "Industry references" at bounding box center [674, 523] width 537 height 17
click at [596, 549] on p "********" at bounding box center [732, 554] width 409 height 12
click at [490, 528] on h3 "Industry references" at bounding box center [674, 523] width 537 height 17
click at [1201, 136] on span "Heading 2" at bounding box center [1184, 133] width 56 height 12
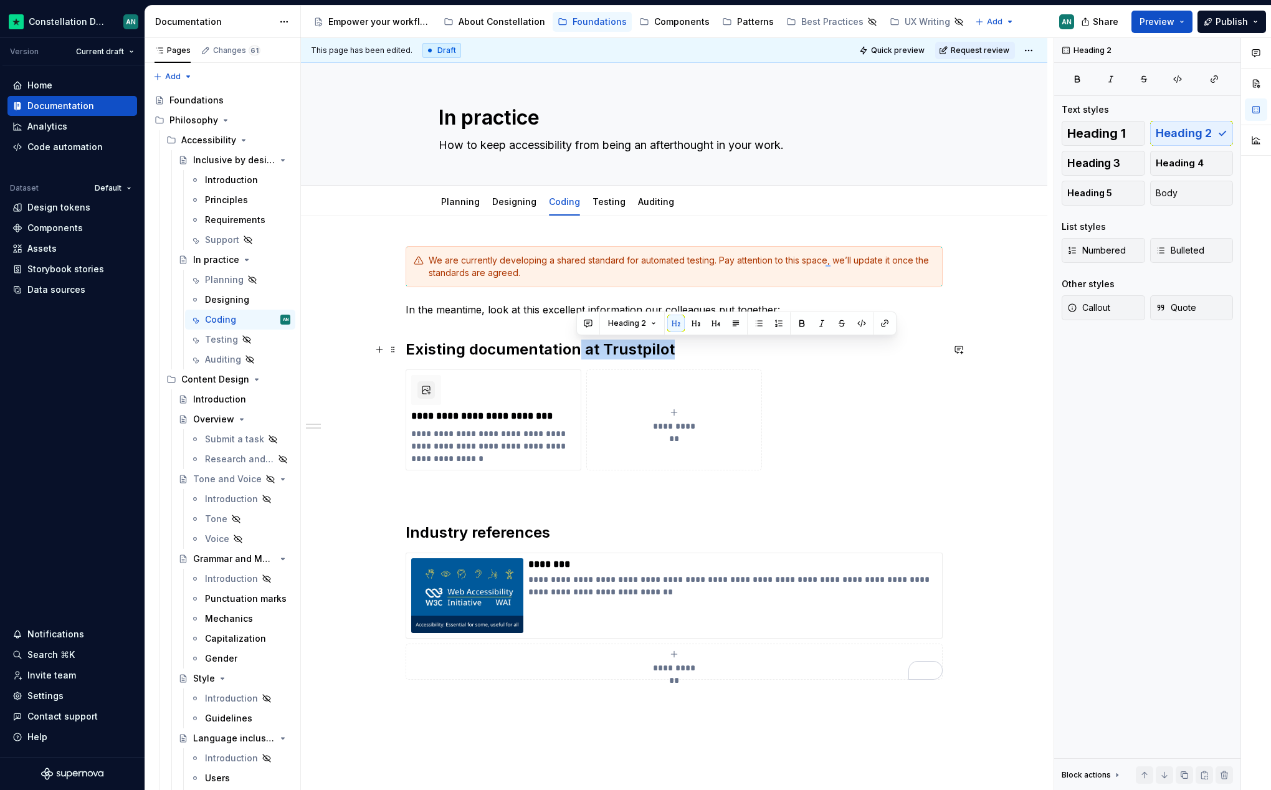
drag, startPoint x: 576, startPoint y: 349, endPoint x: 703, endPoint y: 353, distance: 127.1
click at [703, 353] on h2 "Existing documentation at Trustpilot" at bounding box center [674, 350] width 537 height 20
click at [514, 534] on h2 "Industry references" at bounding box center [674, 533] width 537 height 20
click at [1109, 167] on span "Heading 3" at bounding box center [1093, 163] width 53 height 12
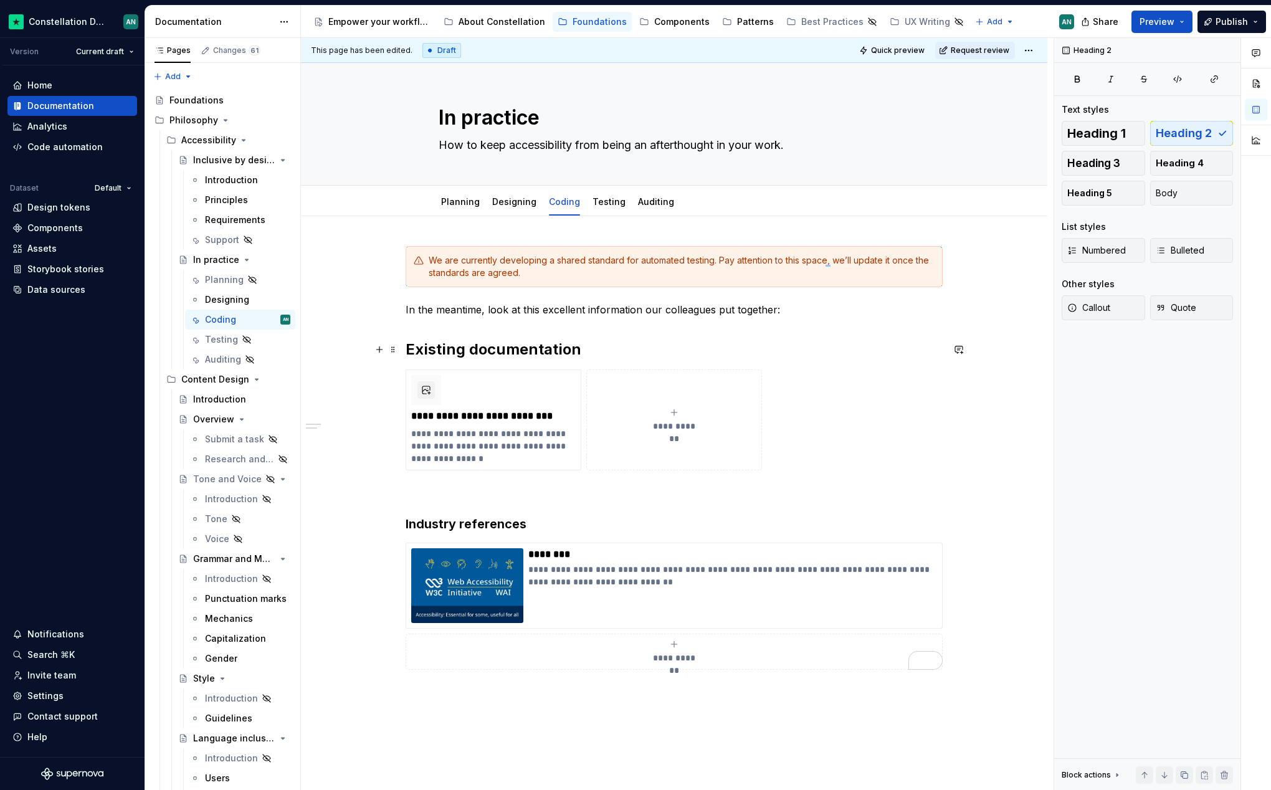
click at [622, 350] on h2 "Existing documentation" at bounding box center [674, 350] width 537 height 20
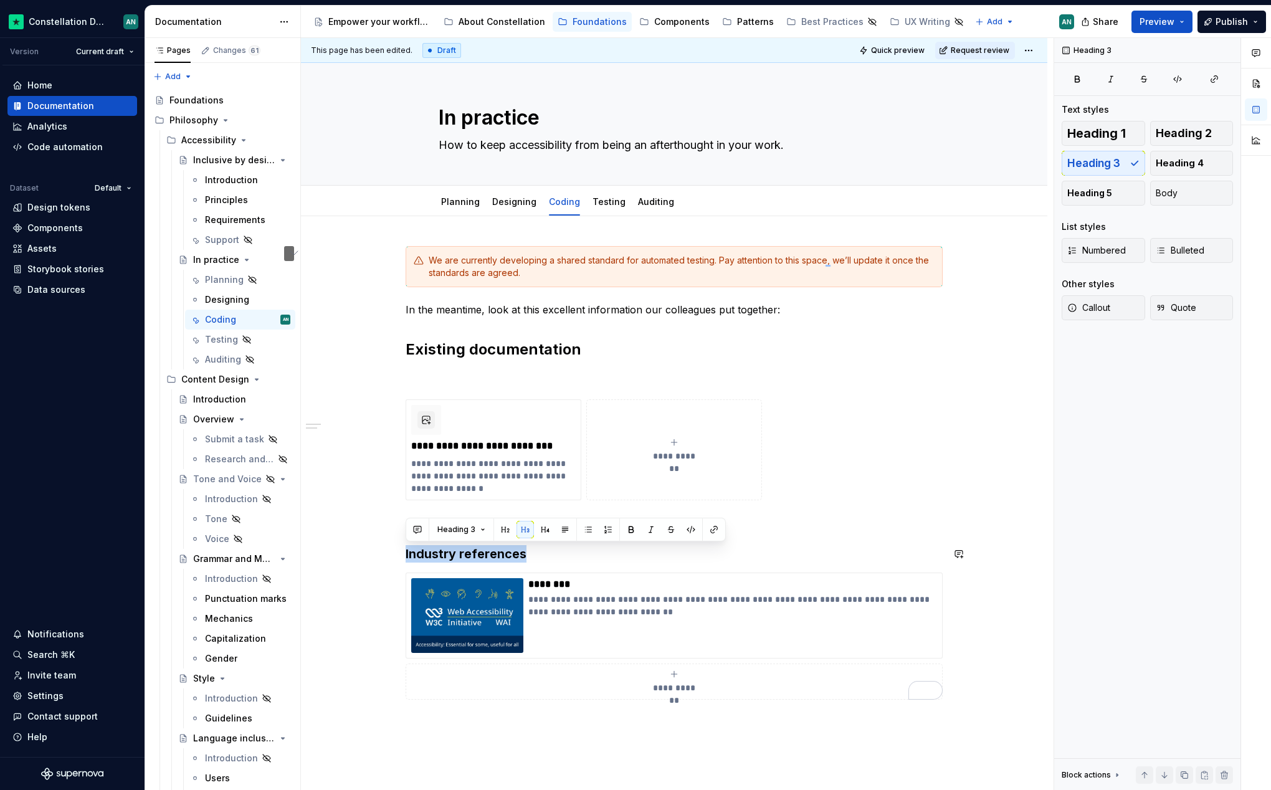
drag, startPoint x: 530, startPoint y: 558, endPoint x: 394, endPoint y: 542, distance: 136.1
click at [394, 542] on div "**********" at bounding box center [674, 583] width 746 height 735
copy h3 "Industry references"
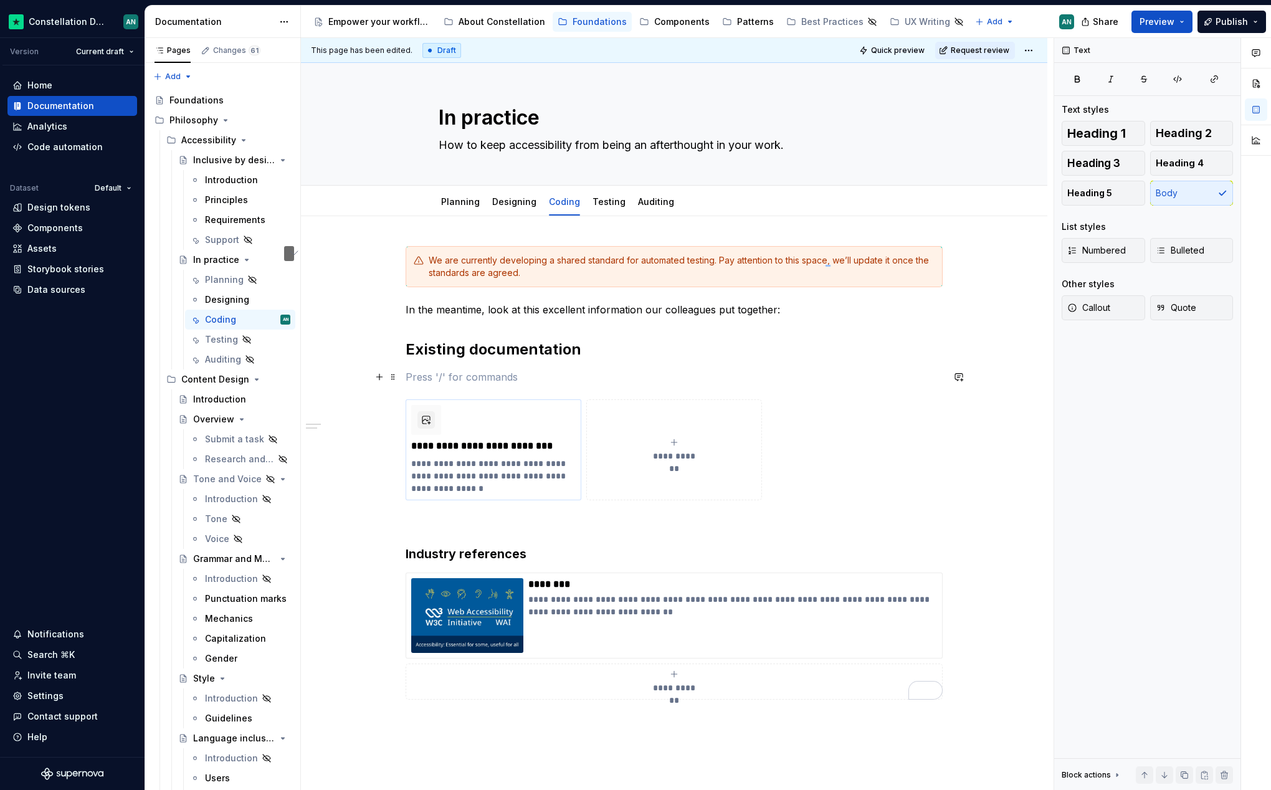
click at [454, 382] on p "To enrich screen reader interactions, please activate Accessibility in Grammarl…" at bounding box center [674, 376] width 537 height 15
click at [1114, 158] on span "Heading 3" at bounding box center [1093, 163] width 53 height 12
type textarea "*"
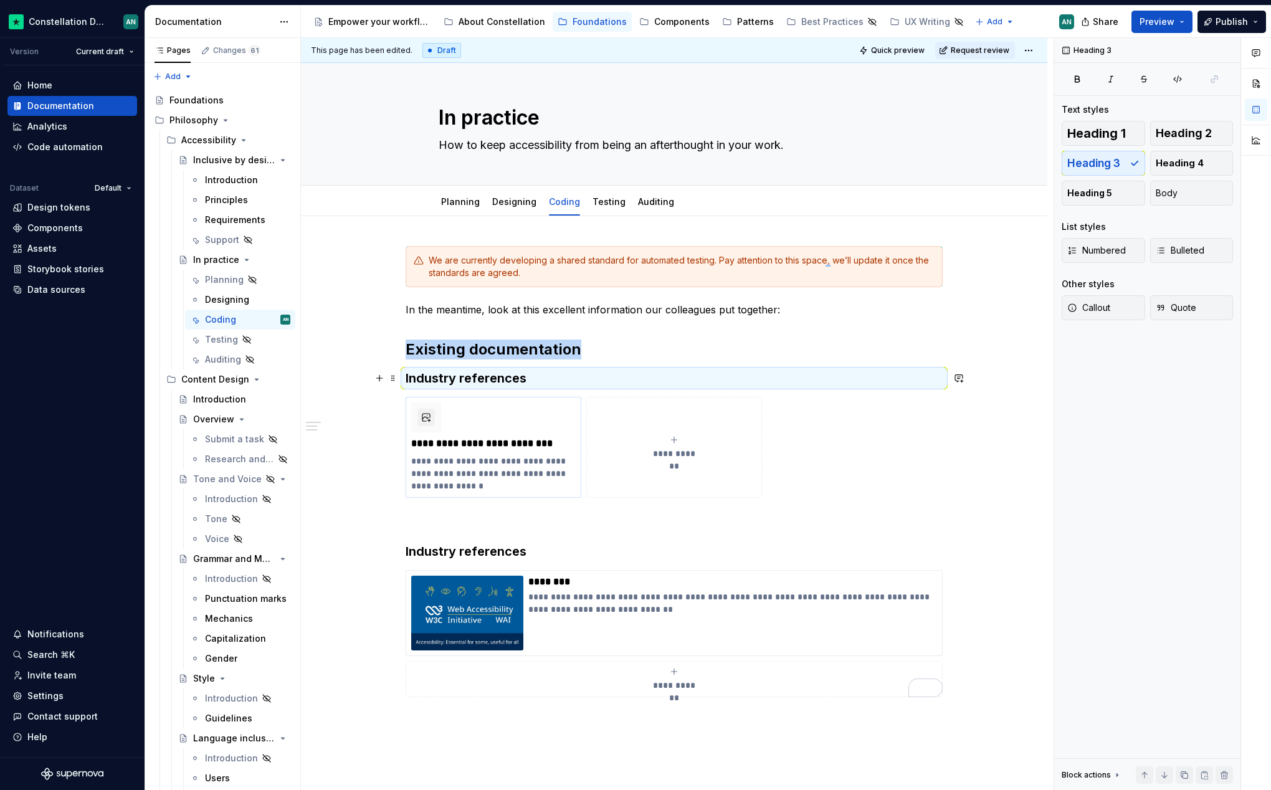
click at [531, 379] on h3 "Industry references" at bounding box center [674, 377] width 537 height 17
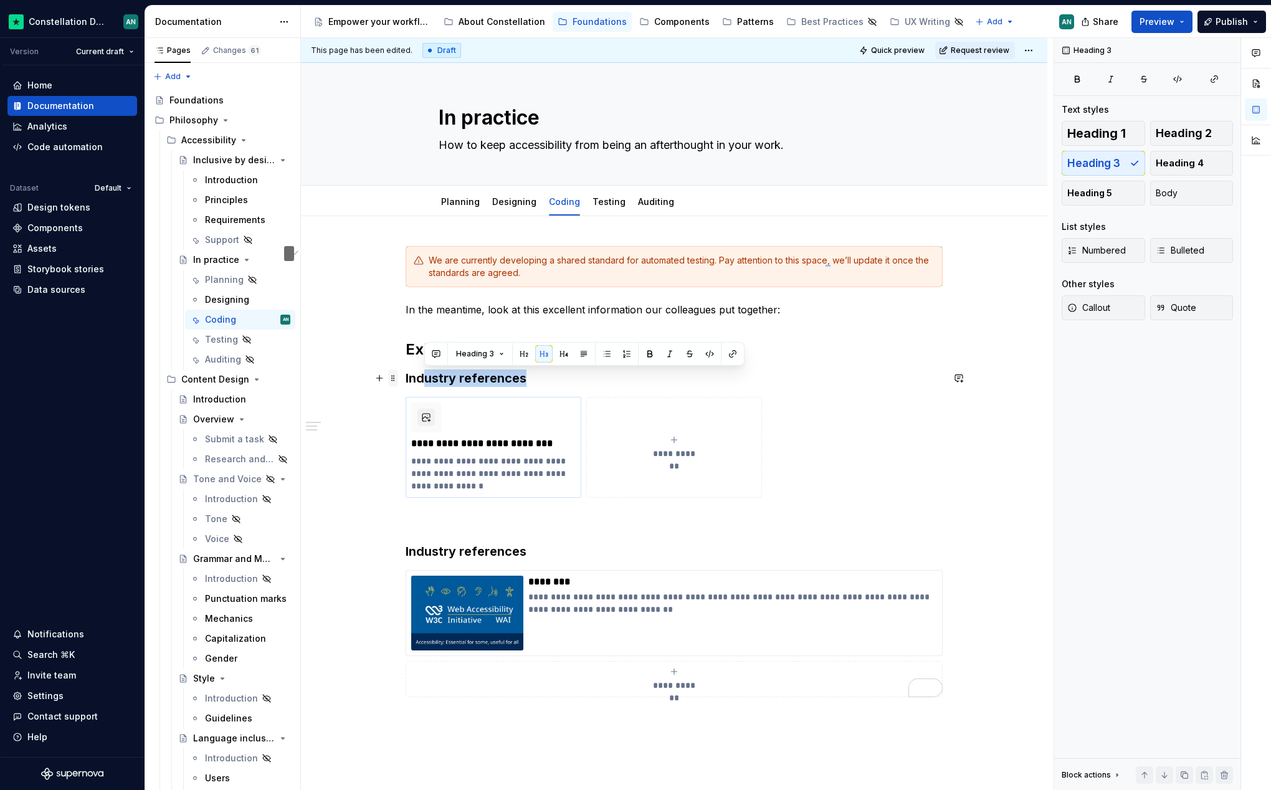
drag, startPoint x: 487, startPoint y: 379, endPoint x: 394, endPoint y: 380, distance: 92.8
click at [406, 380] on div "**********" at bounding box center [674, 479] width 537 height 466
drag, startPoint x: 406, startPoint y: 378, endPoint x: 581, endPoint y: 379, distance: 174.4
click at [581, 379] on h3 "Industry references" at bounding box center [674, 377] width 537 height 17
drag, startPoint x: 513, startPoint y: 374, endPoint x: 407, endPoint y: 379, distance: 105.4
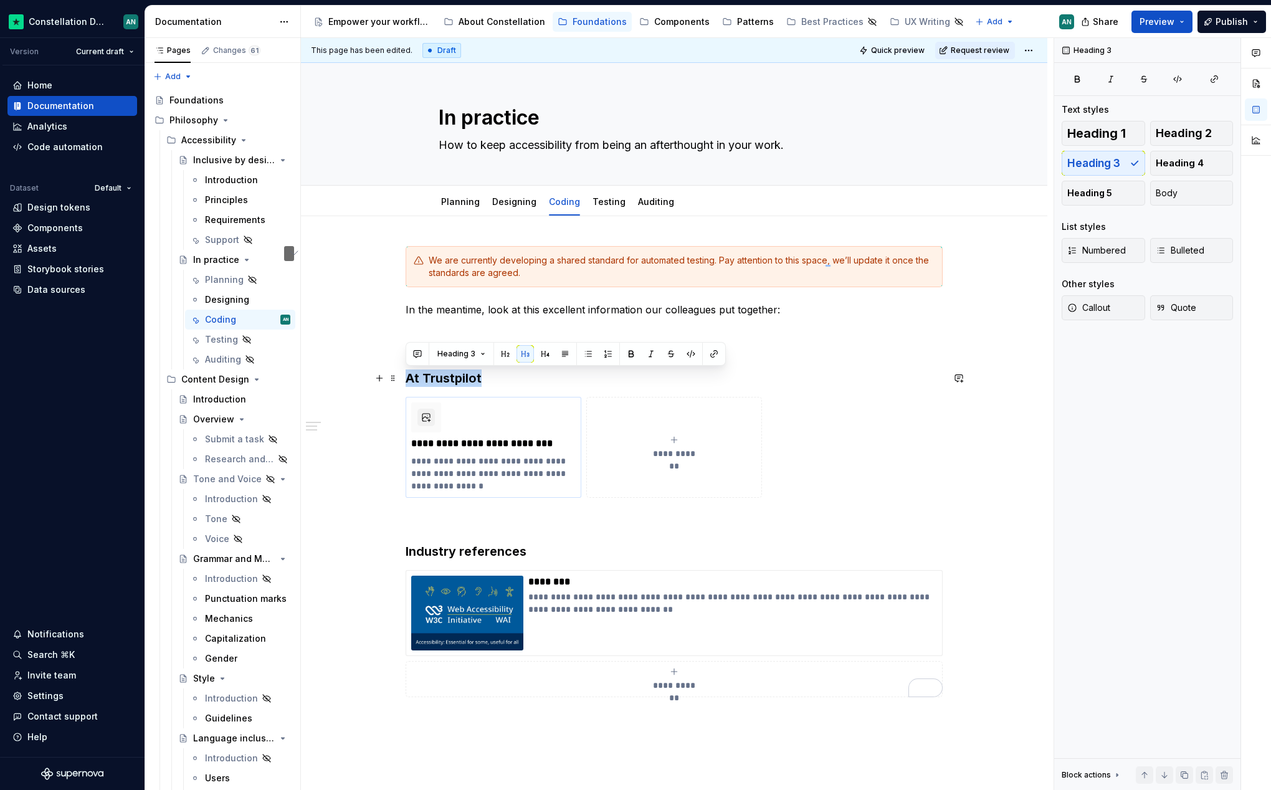
click at [407, 379] on h3 "At Trustpilot" at bounding box center [674, 377] width 537 height 17
click at [591, 526] on p "To enrich screen reader interactions, please activate Accessibility in Grammarl…" at bounding box center [674, 520] width 537 height 15
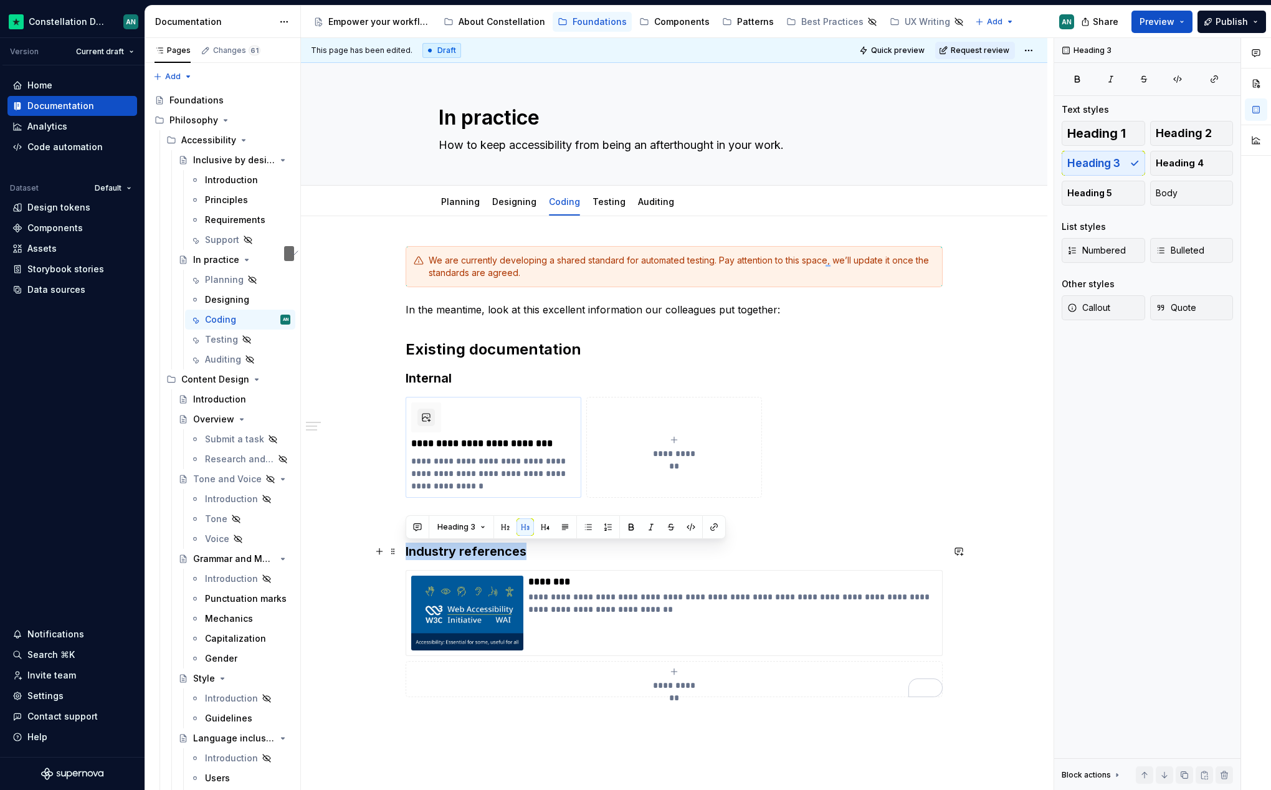
drag, startPoint x: 543, startPoint y: 547, endPoint x: 403, endPoint y: 549, distance: 139.6
click at [403, 549] on div "**********" at bounding box center [674, 582] width 746 height 733
click at [562, 543] on h3 "External" at bounding box center [674, 551] width 537 height 17
click at [969, 49] on span "Request review" at bounding box center [980, 50] width 59 height 10
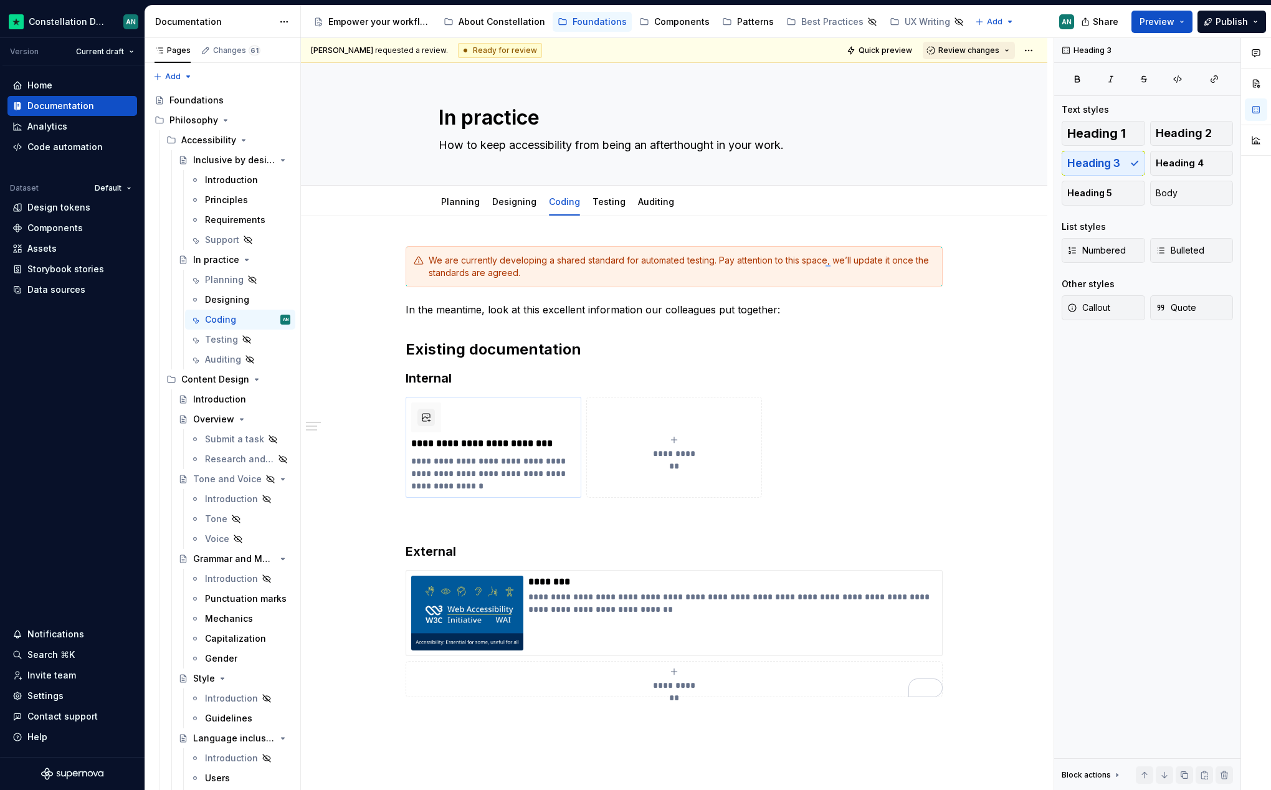
click at [978, 45] on button "Review changes" at bounding box center [969, 50] width 92 height 17
click at [995, 83] on div "This page is ready to publish." at bounding box center [1002, 87] width 109 height 10
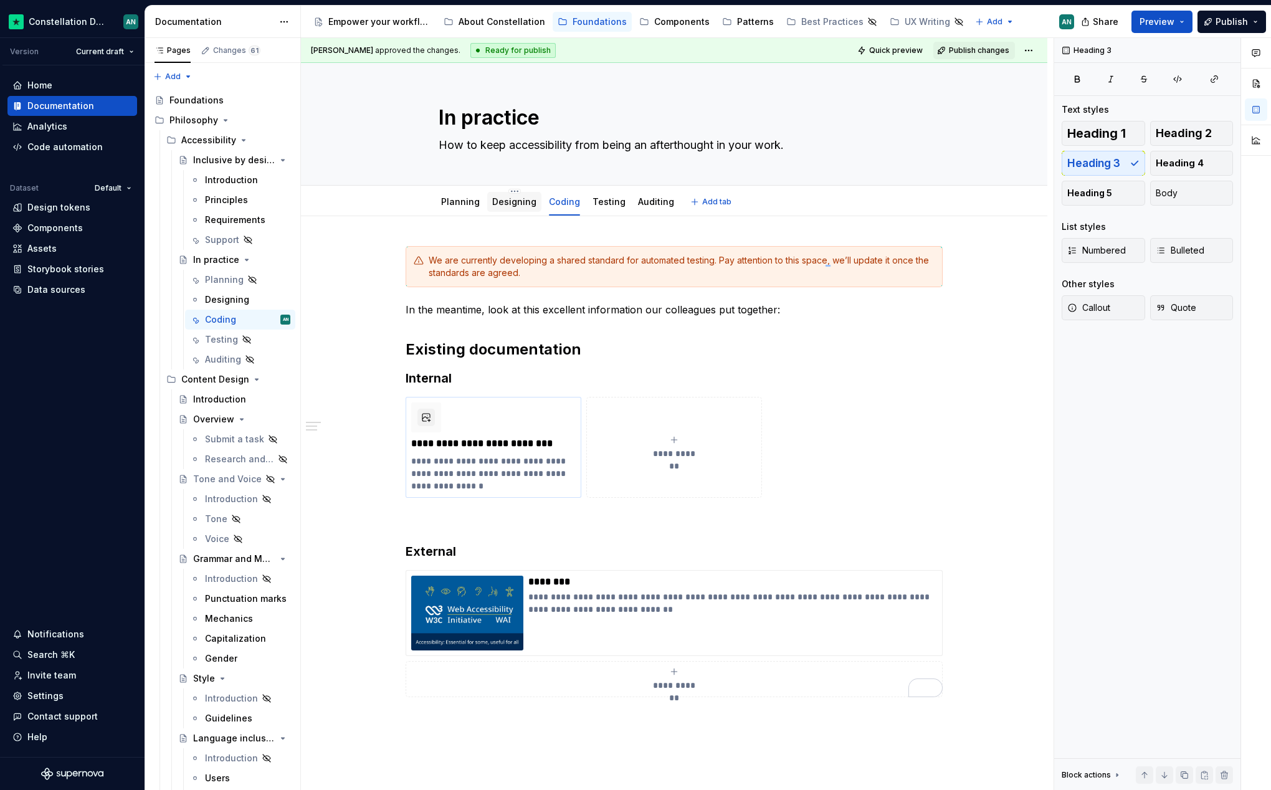
click at [526, 208] on div "Designing" at bounding box center [514, 201] width 44 height 15
click at [986, 49] on span "Publish changes" at bounding box center [979, 50] width 60 height 10
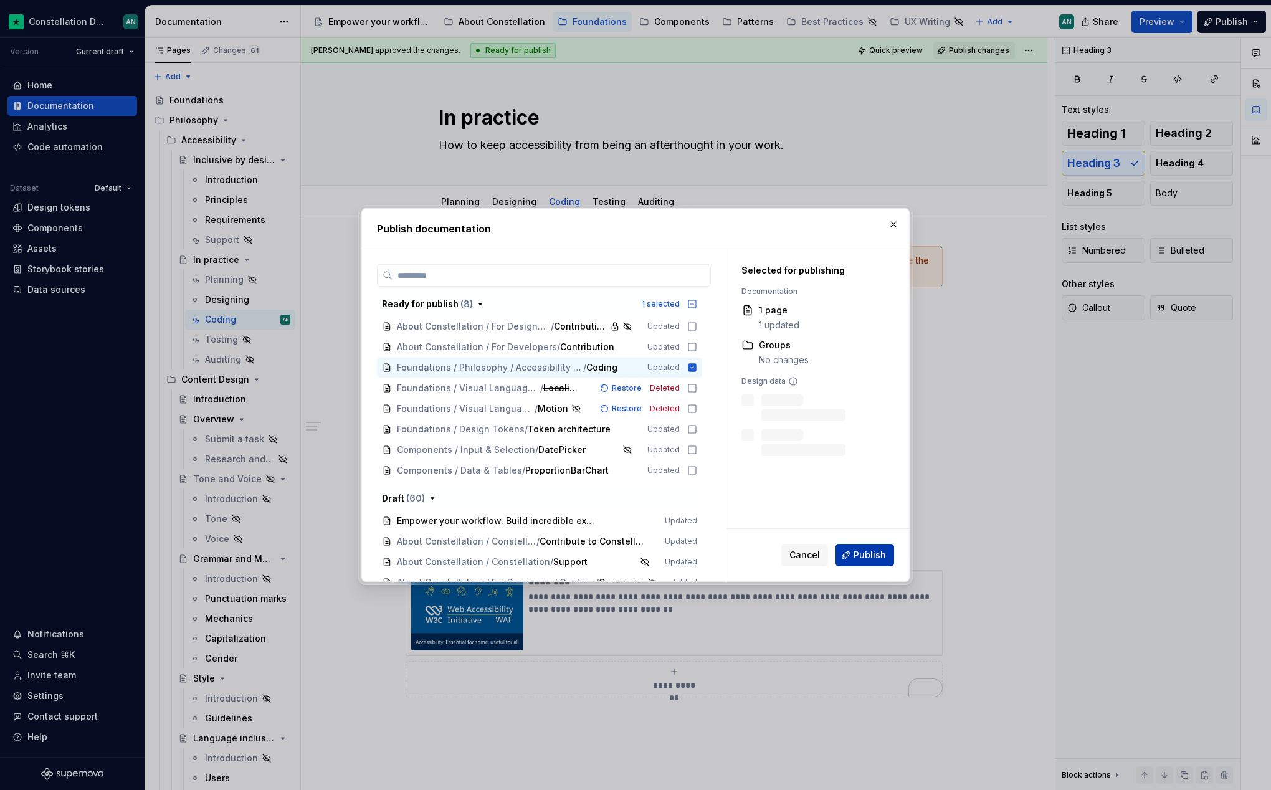
click at [850, 551] on button "Publish" at bounding box center [864, 555] width 59 height 22
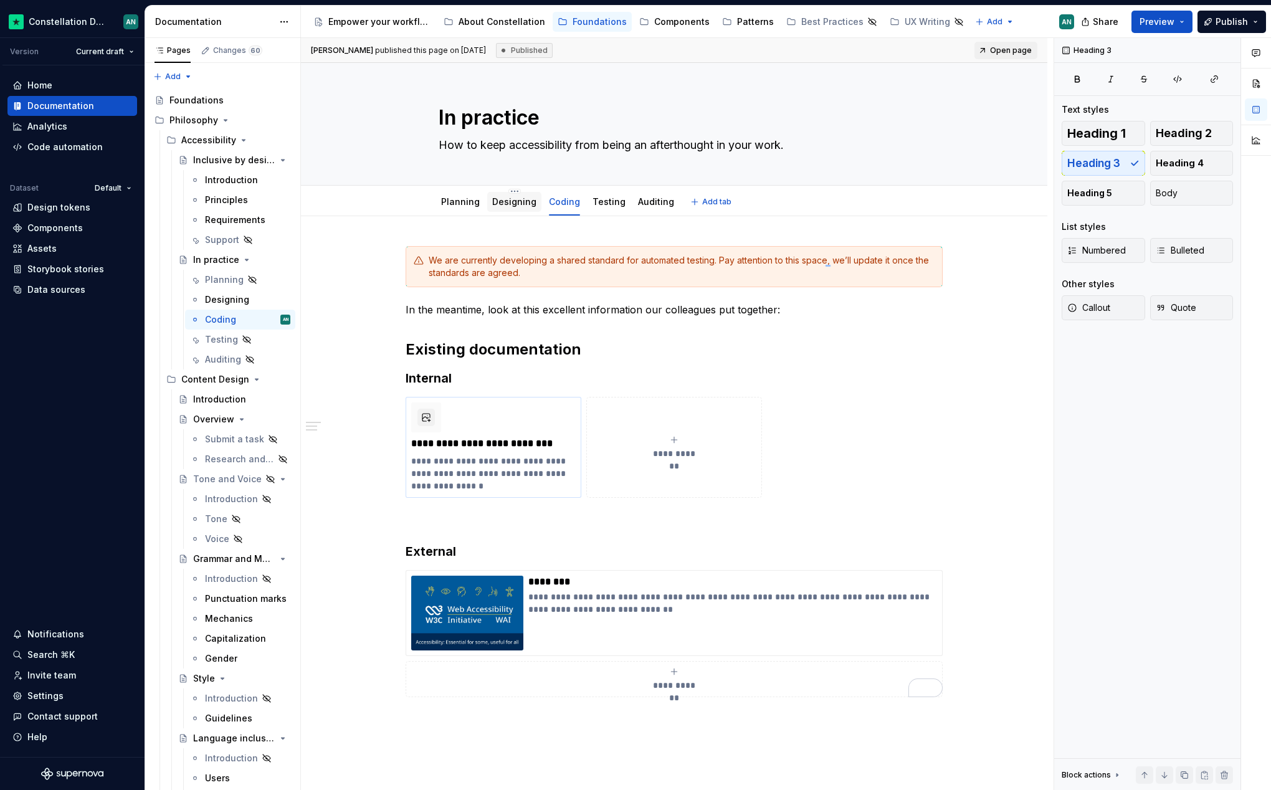
click at [511, 208] on div "Designing" at bounding box center [514, 201] width 44 height 15
click at [496, 199] on link "Designing" at bounding box center [514, 201] width 44 height 11
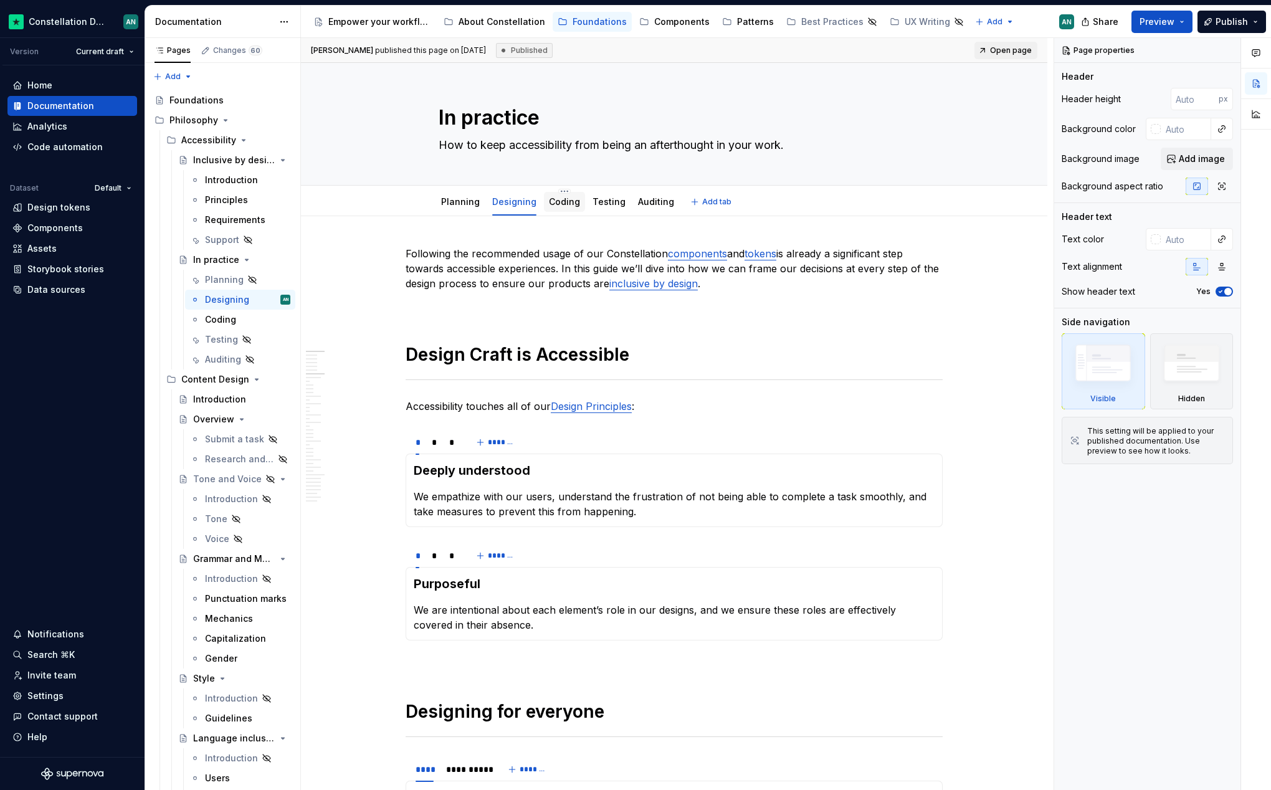
click at [556, 204] on link "Coding" at bounding box center [564, 201] width 31 height 11
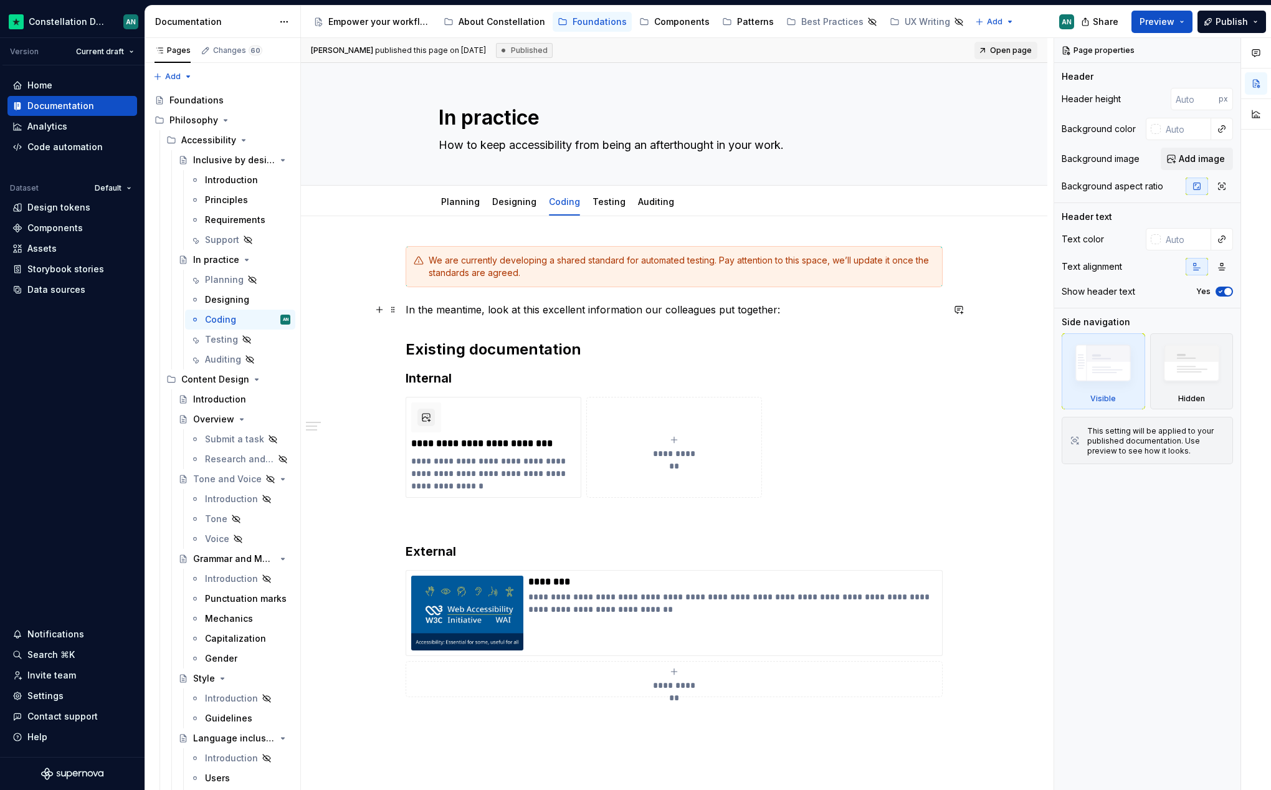
click at [480, 300] on div "**********" at bounding box center [674, 471] width 537 height 451
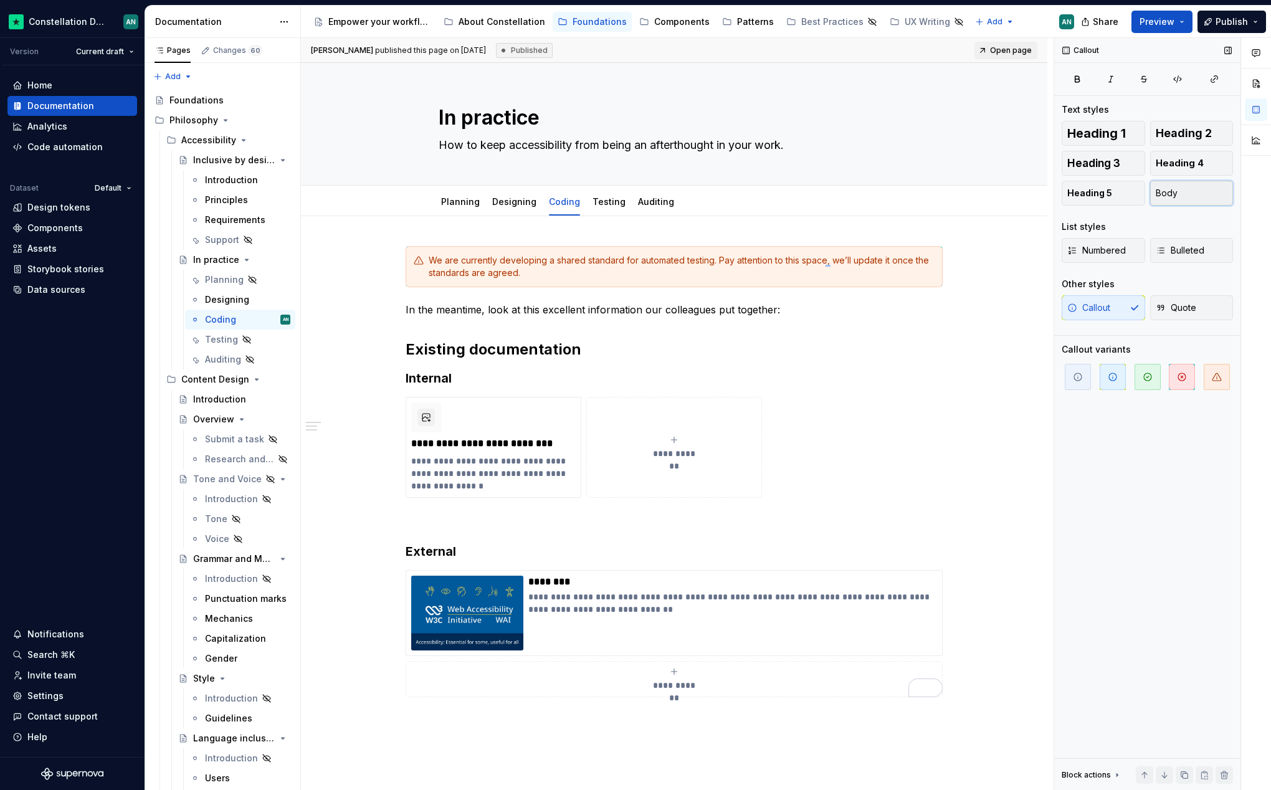
click at [1173, 190] on span "Body" at bounding box center [1167, 193] width 22 height 12
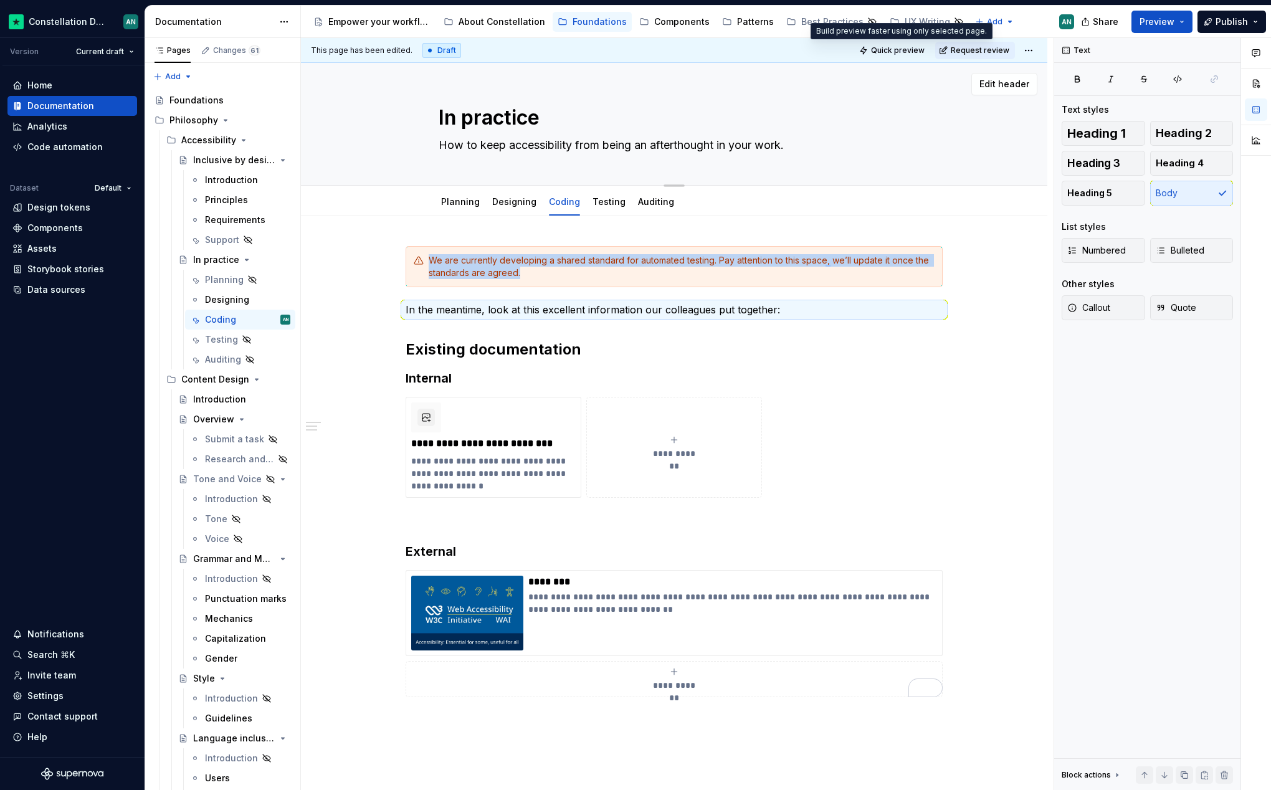
type textarea "*"
click at [957, 49] on span "Request review" at bounding box center [980, 50] width 59 height 10
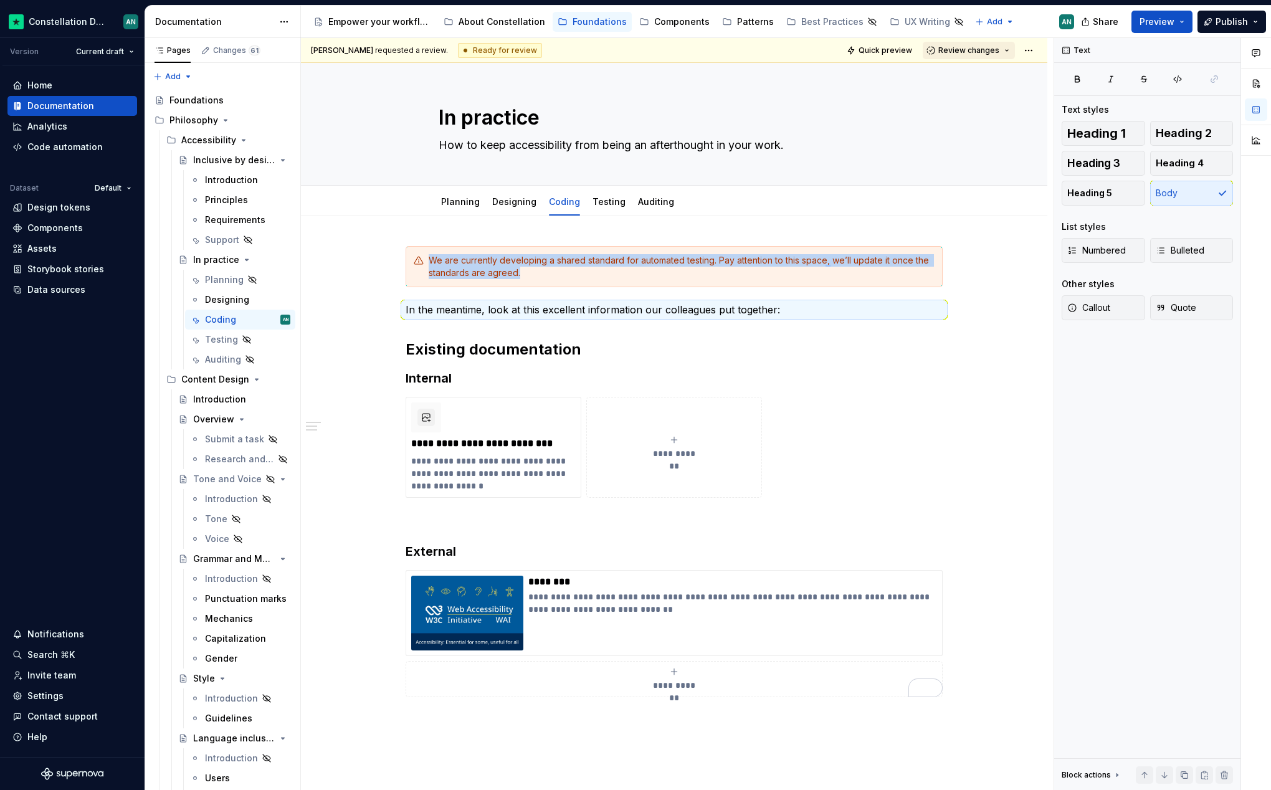
click at [970, 50] on span "Review changes" at bounding box center [968, 50] width 61 height 10
click at [960, 78] on div "Approve" at bounding box center [1002, 75] width 109 height 12
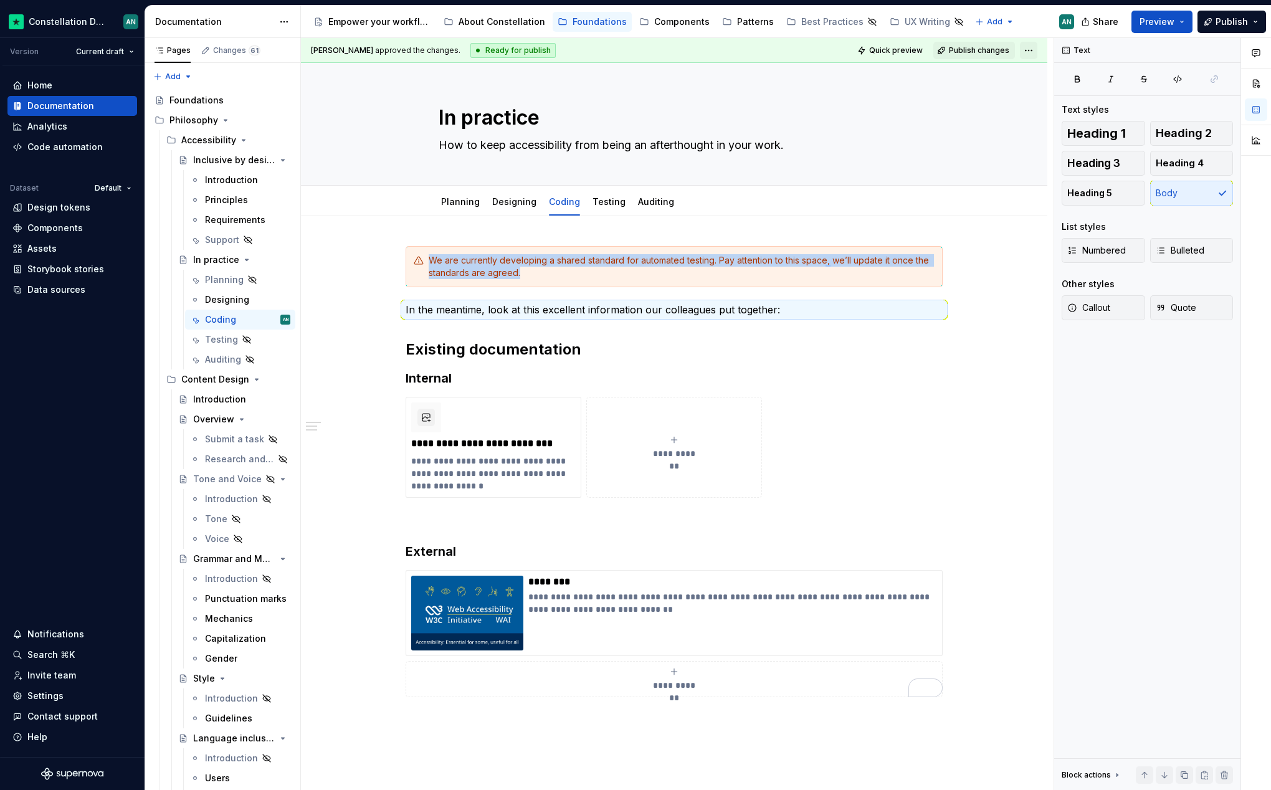
click at [1030, 49] on html "Constellation Design System AN Version Current draft Home Documentation Analyti…" at bounding box center [635, 395] width 1271 height 790
click at [924, 76] on html "Constellation Design System AN Version Current draft Home Documentation Analyti…" at bounding box center [635, 395] width 1271 height 790
click at [977, 46] on span "Publish changes" at bounding box center [979, 50] width 60 height 10
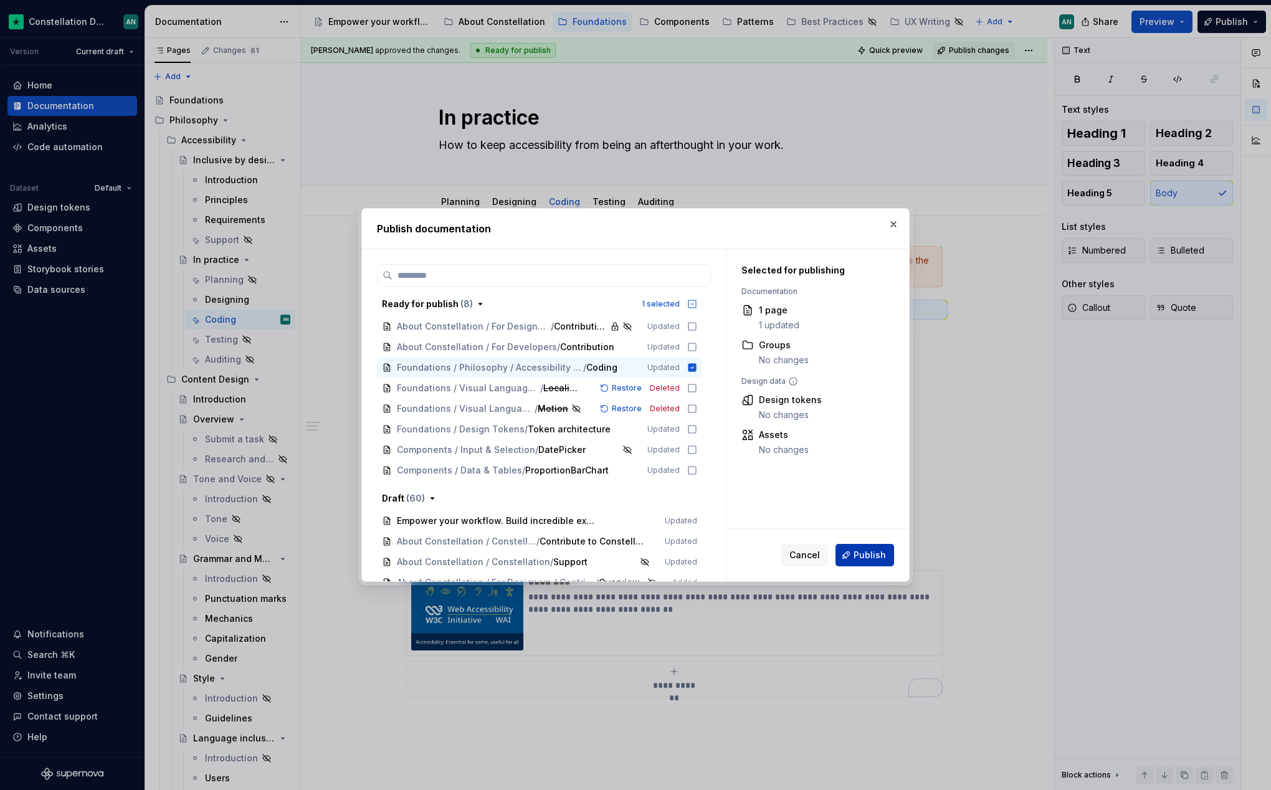
click at [876, 556] on span "Publish" at bounding box center [869, 555] width 32 height 12
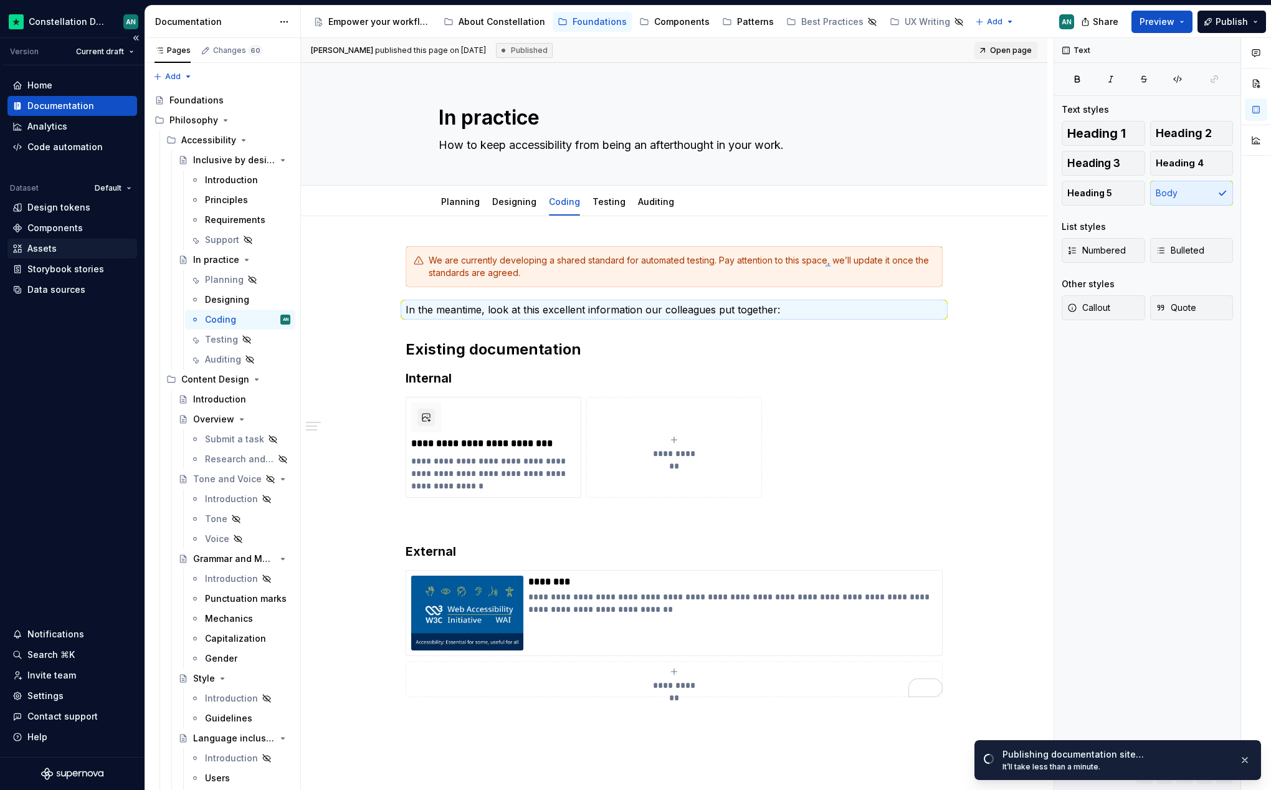
type textarea "*"
